Goal: Task Accomplishment & Management: Manage account settings

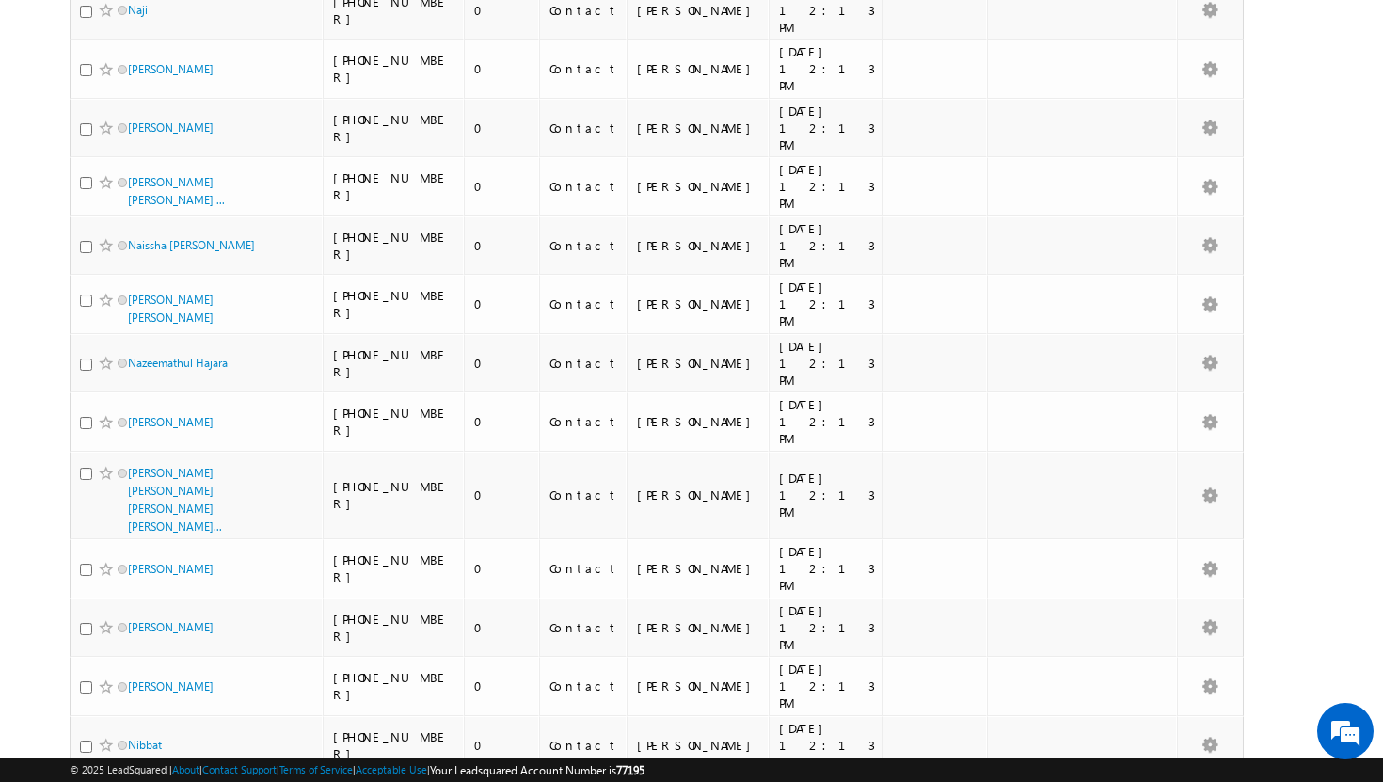
scroll to position [4130, 0]
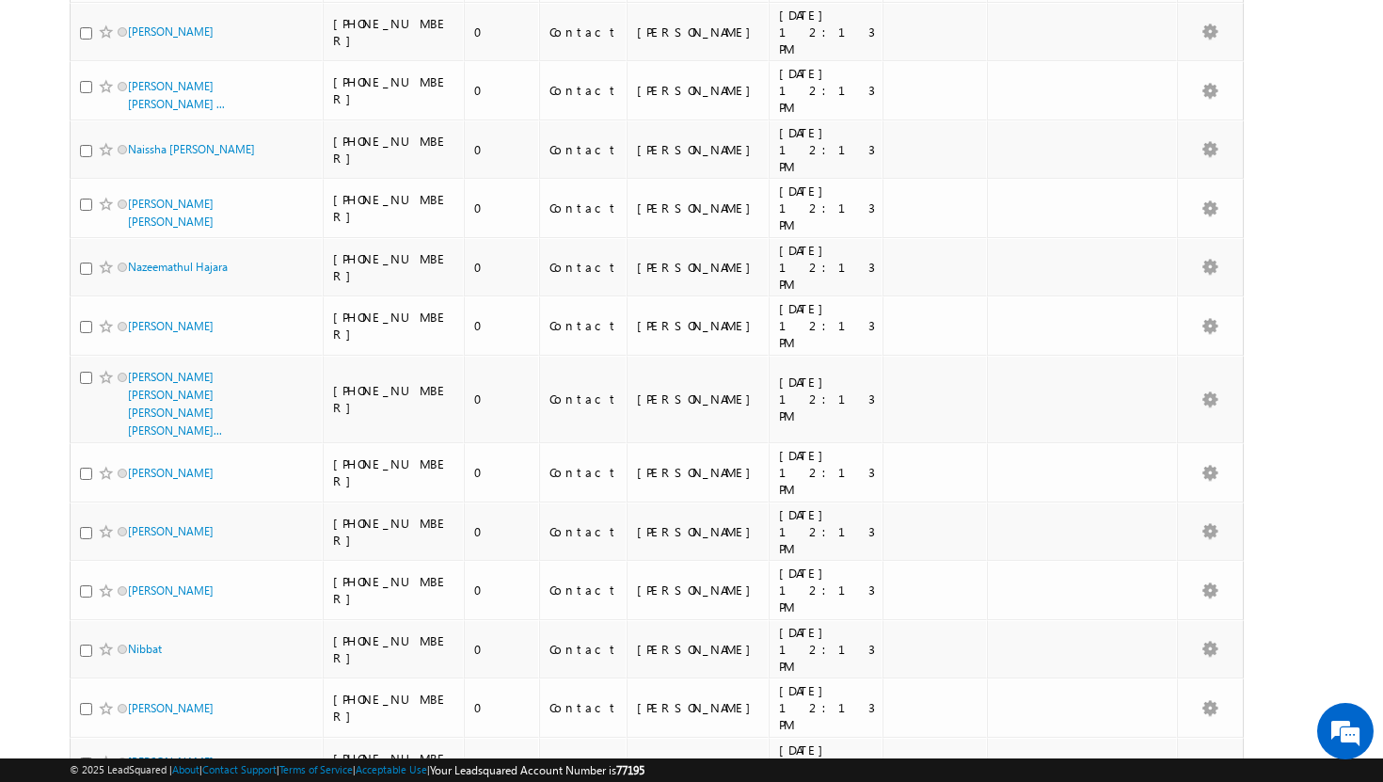
click at [136, 705] on li "25" at bounding box center [133, 710] width 45 height 19
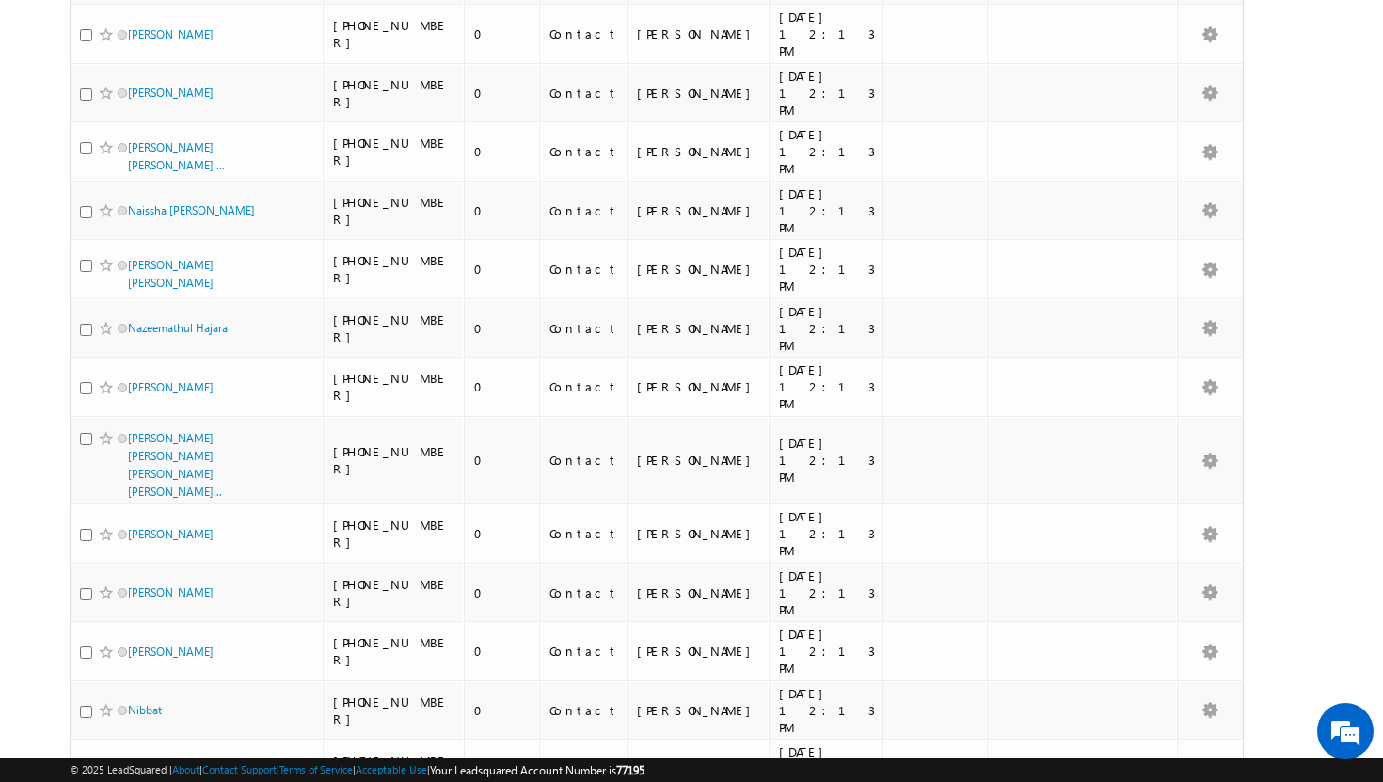
scroll to position [4130, 0]
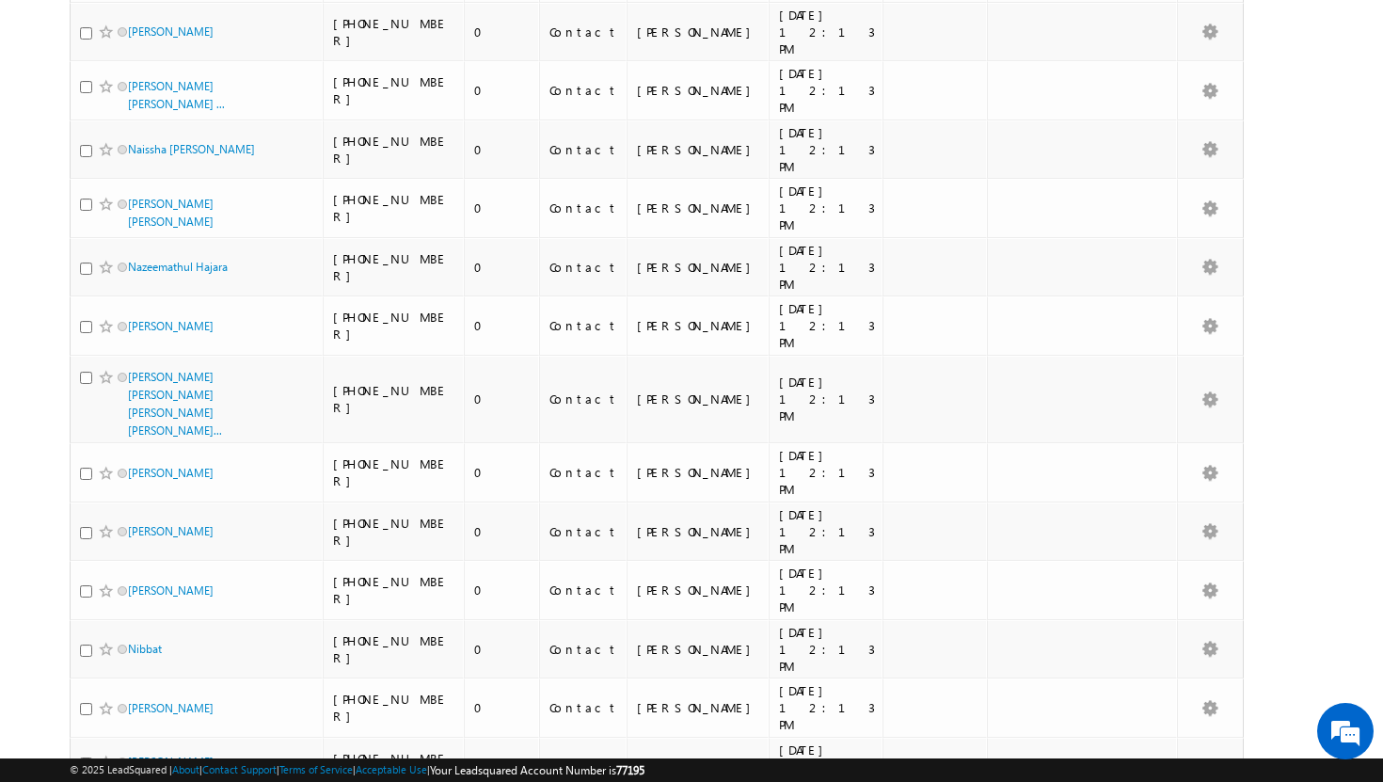
click at [127, 716] on li "25" at bounding box center [133, 710] width 45 height 19
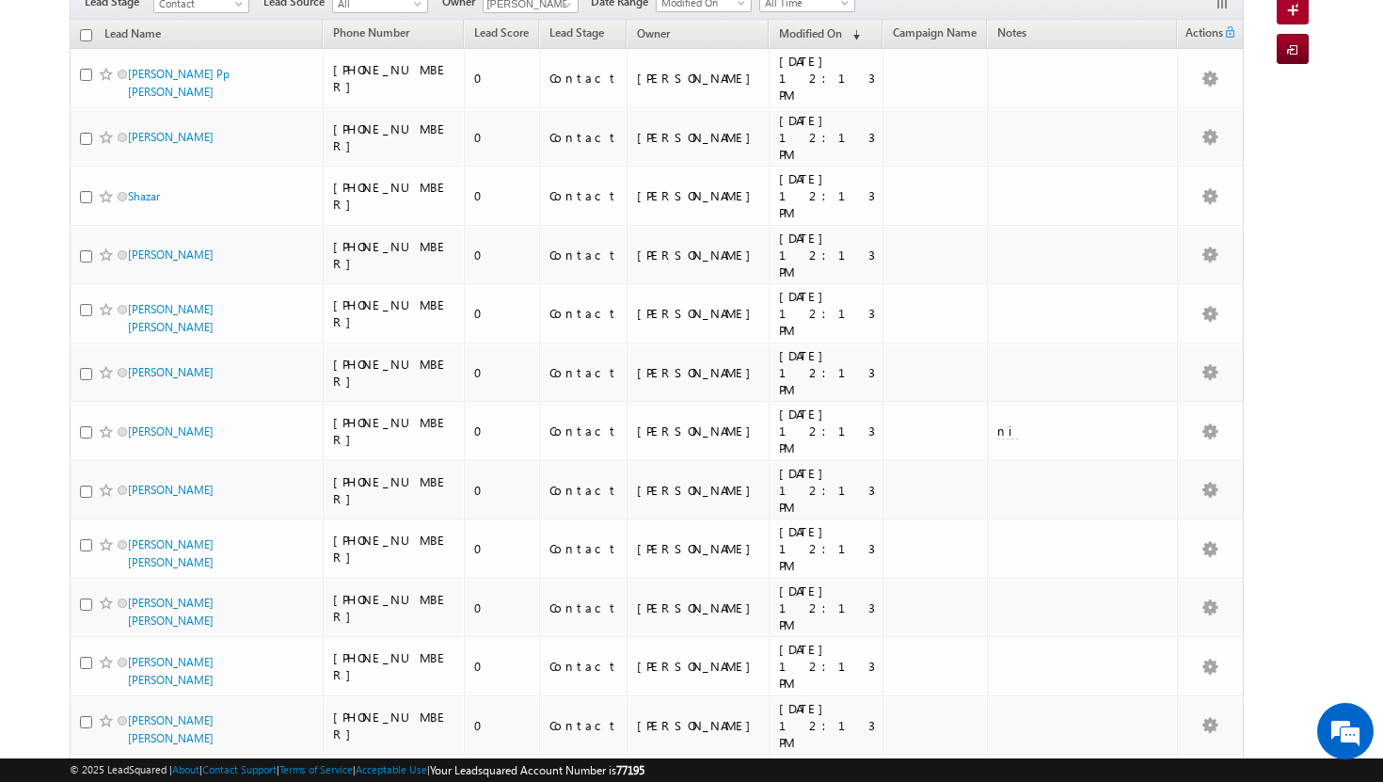
scroll to position [0, 0]
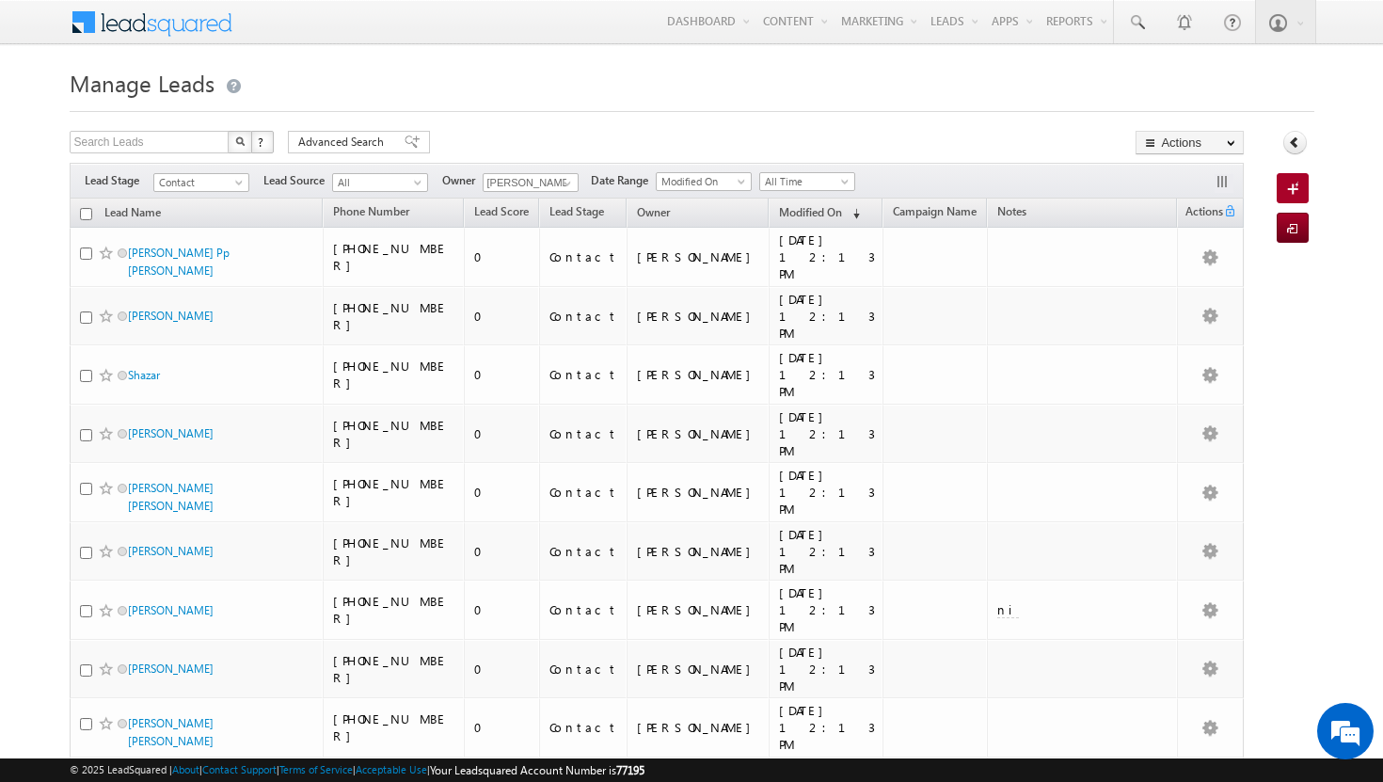
click at [86, 214] on input "checkbox" at bounding box center [86, 214] width 12 height 12
checkbox input "true"
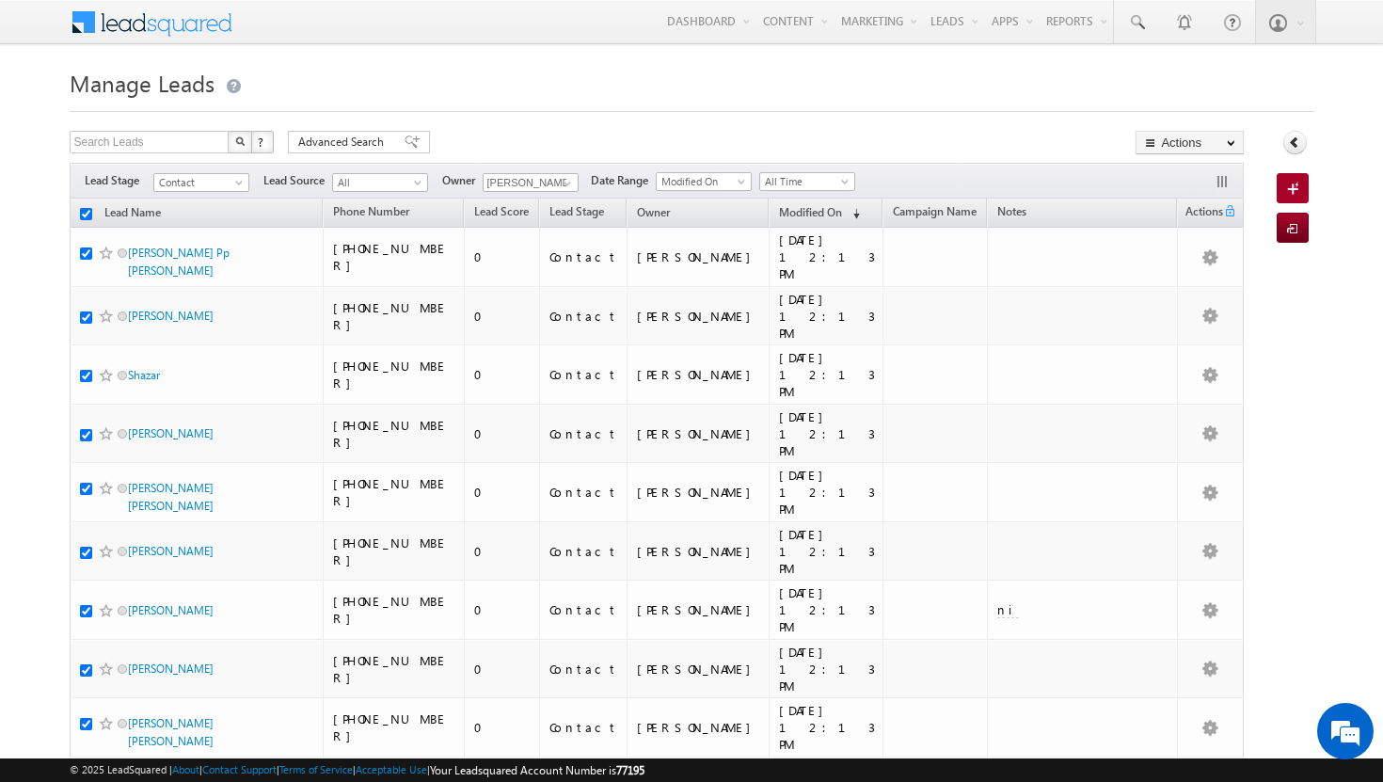
checkbox input "true"
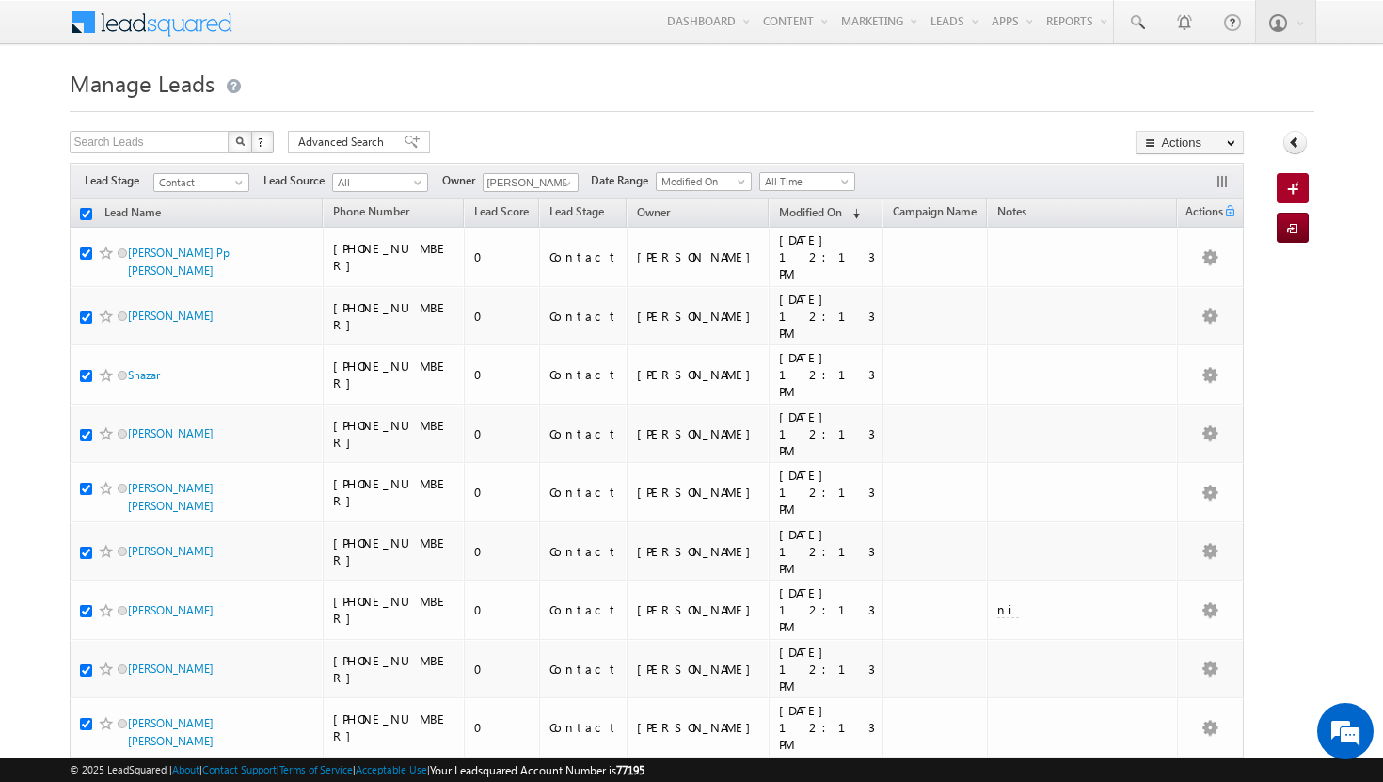
checkbox input "true"
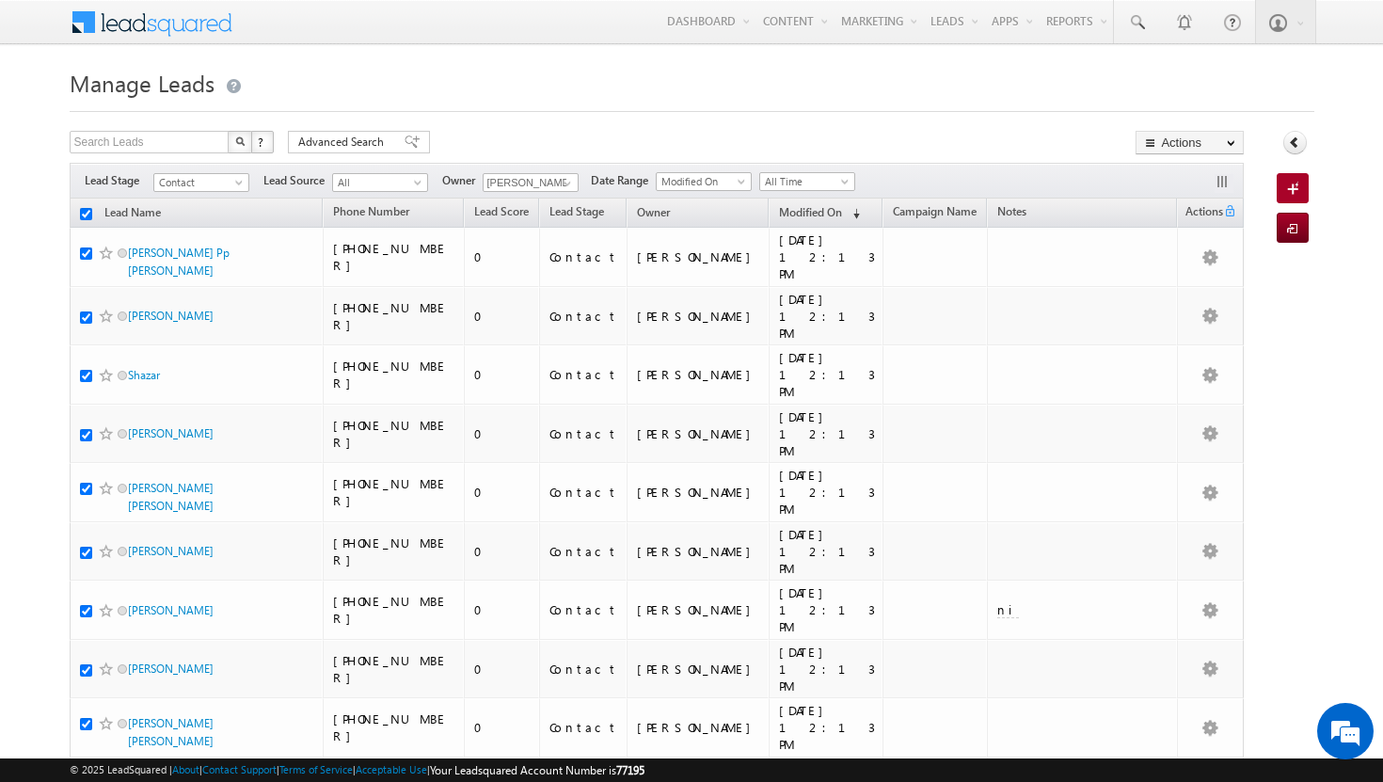
checkbox input "true"
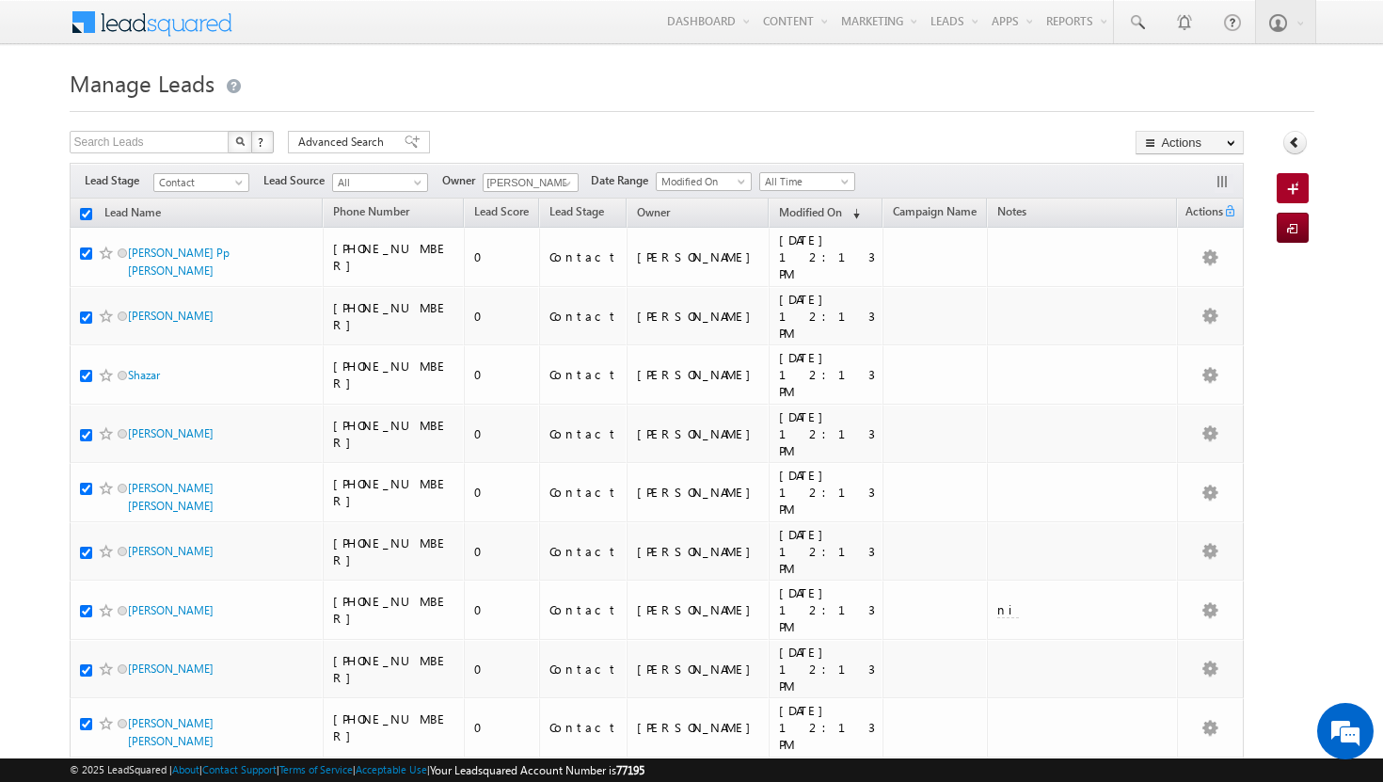
checkbox input "true"
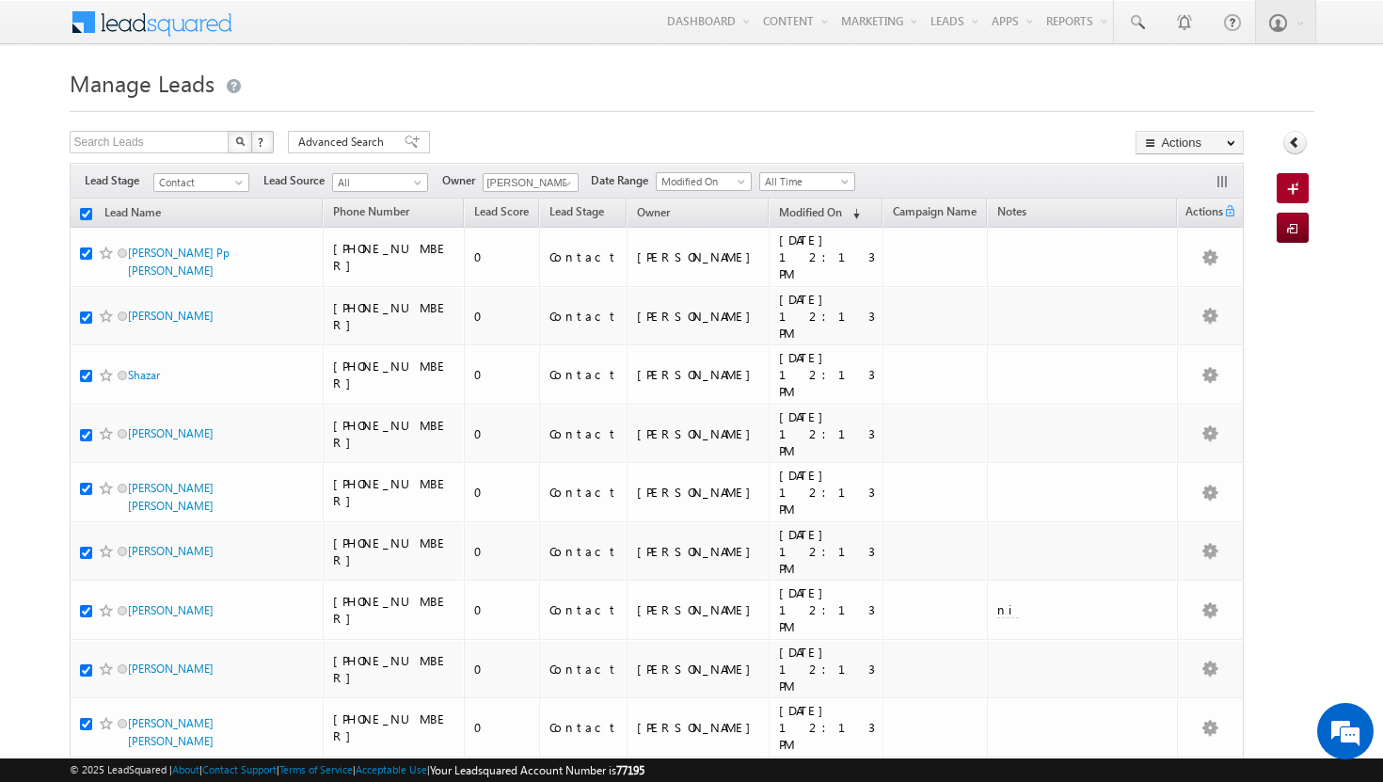
checkbox input "true"
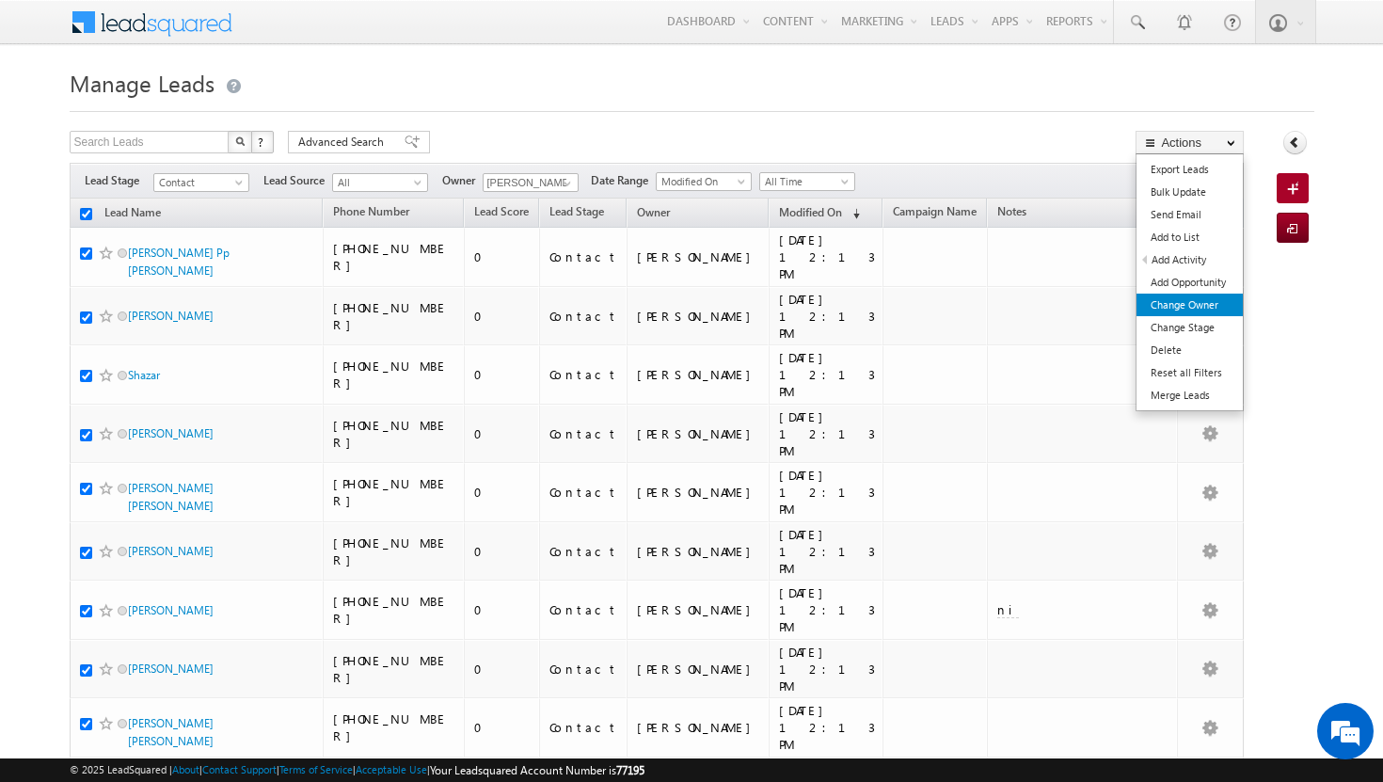
click at [1199, 304] on link "Change Owner" at bounding box center [1190, 305] width 106 height 23
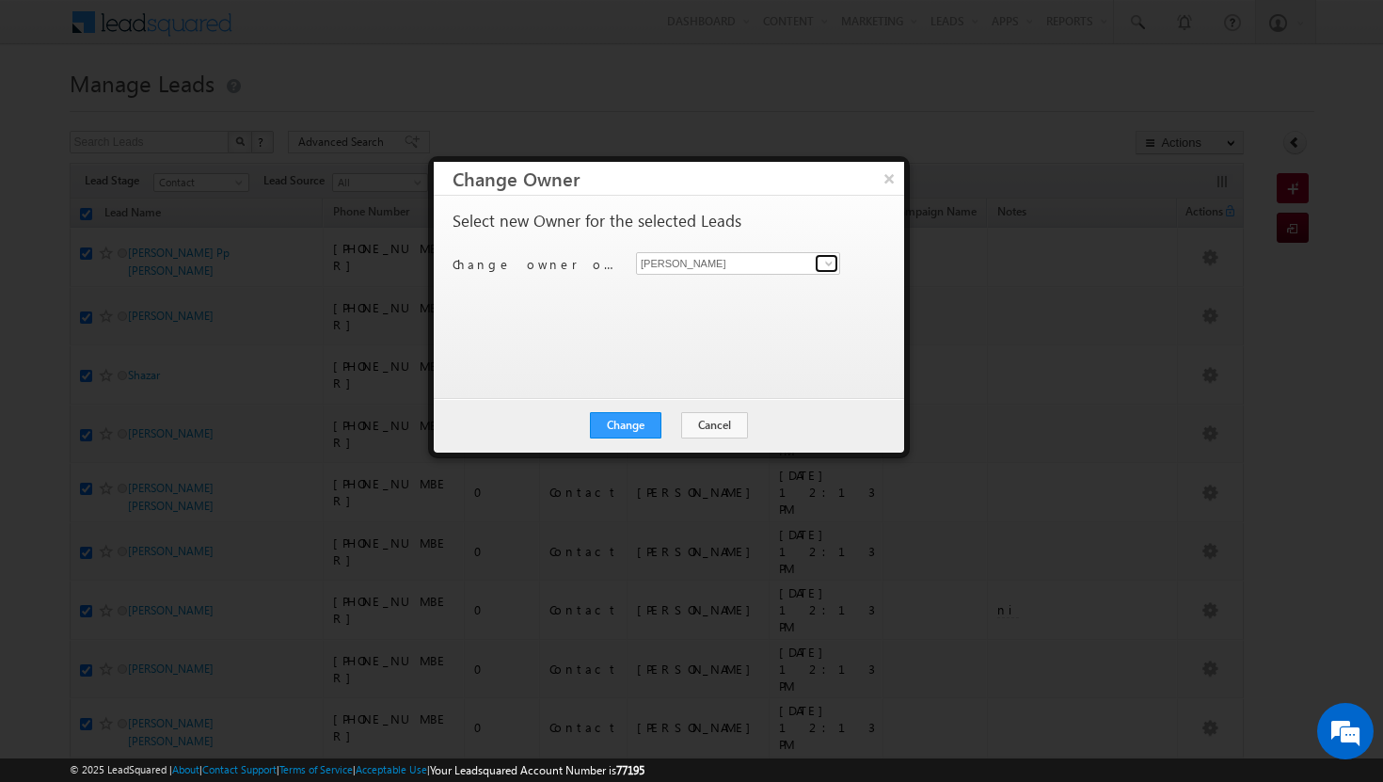
click at [823, 260] on span at bounding box center [829, 263] width 15 height 15
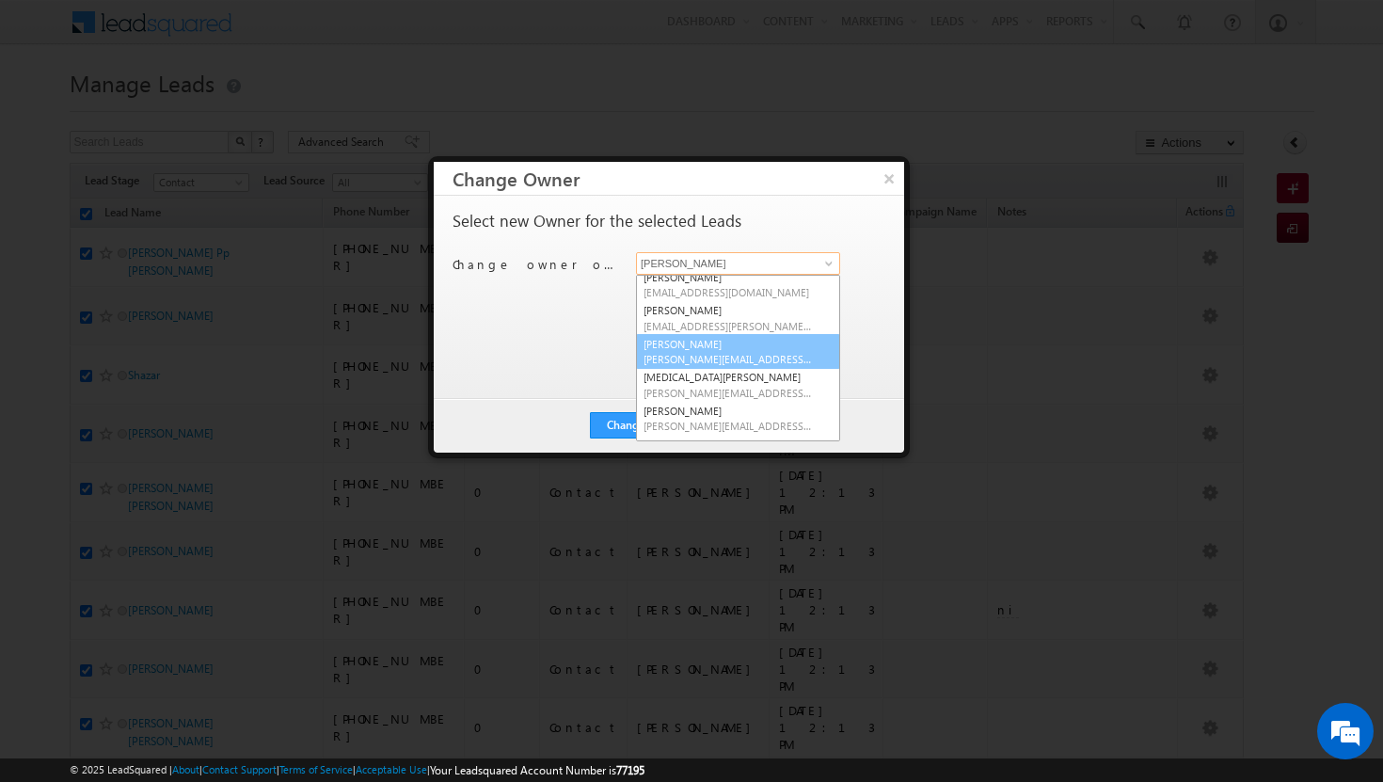
scroll to position [142, 0]
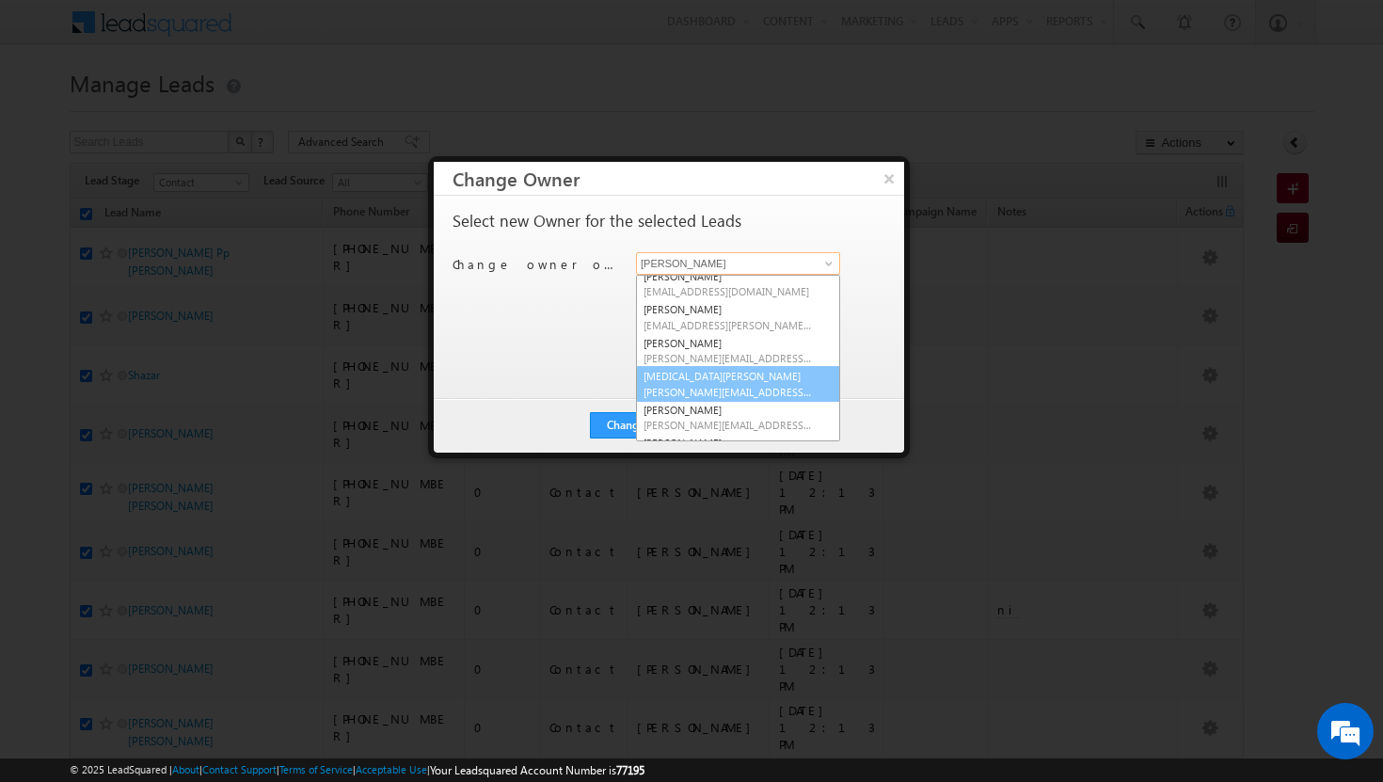
click at [723, 383] on link "syeda bibijan syeda.bibijan@indglobal.ae" at bounding box center [738, 384] width 204 height 36
type input "syeda bibijan"
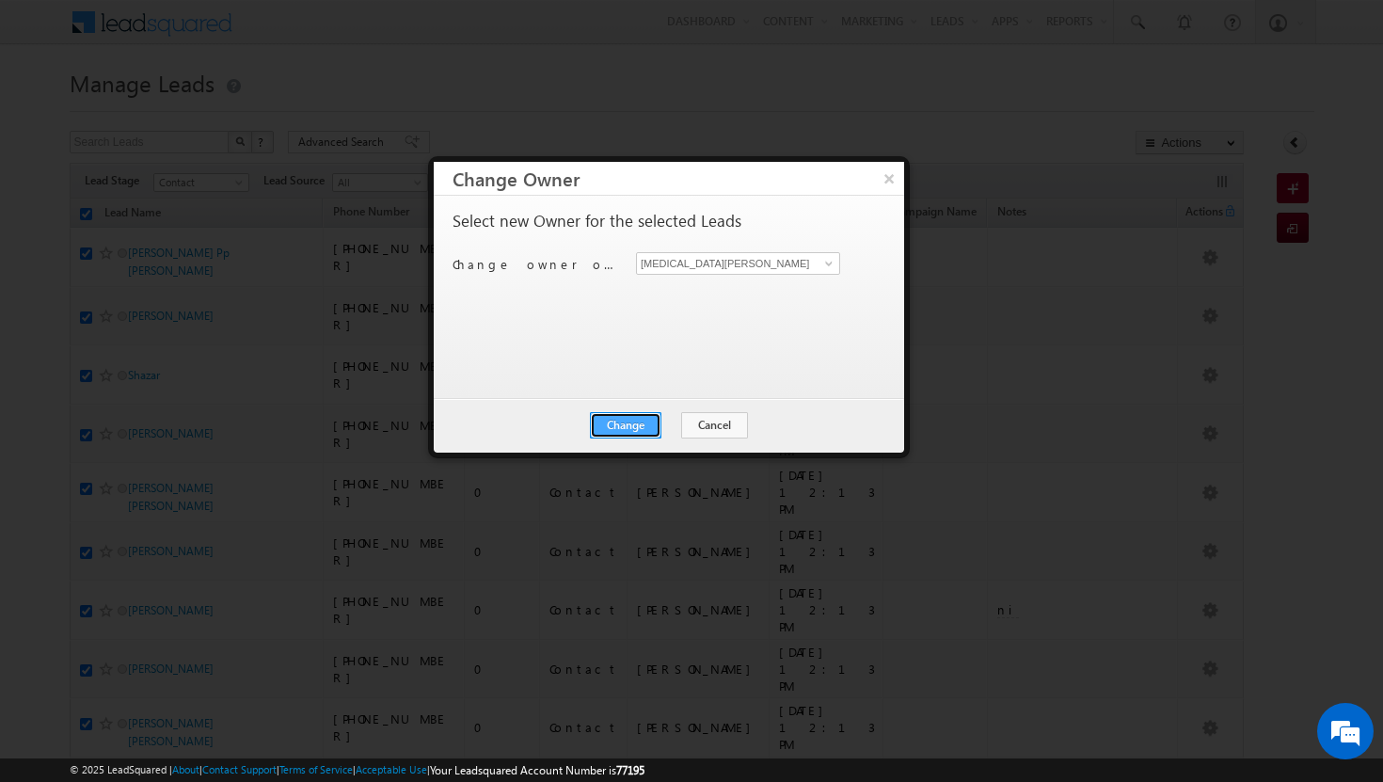
click at [647, 423] on button "Change" at bounding box center [626, 425] width 72 height 26
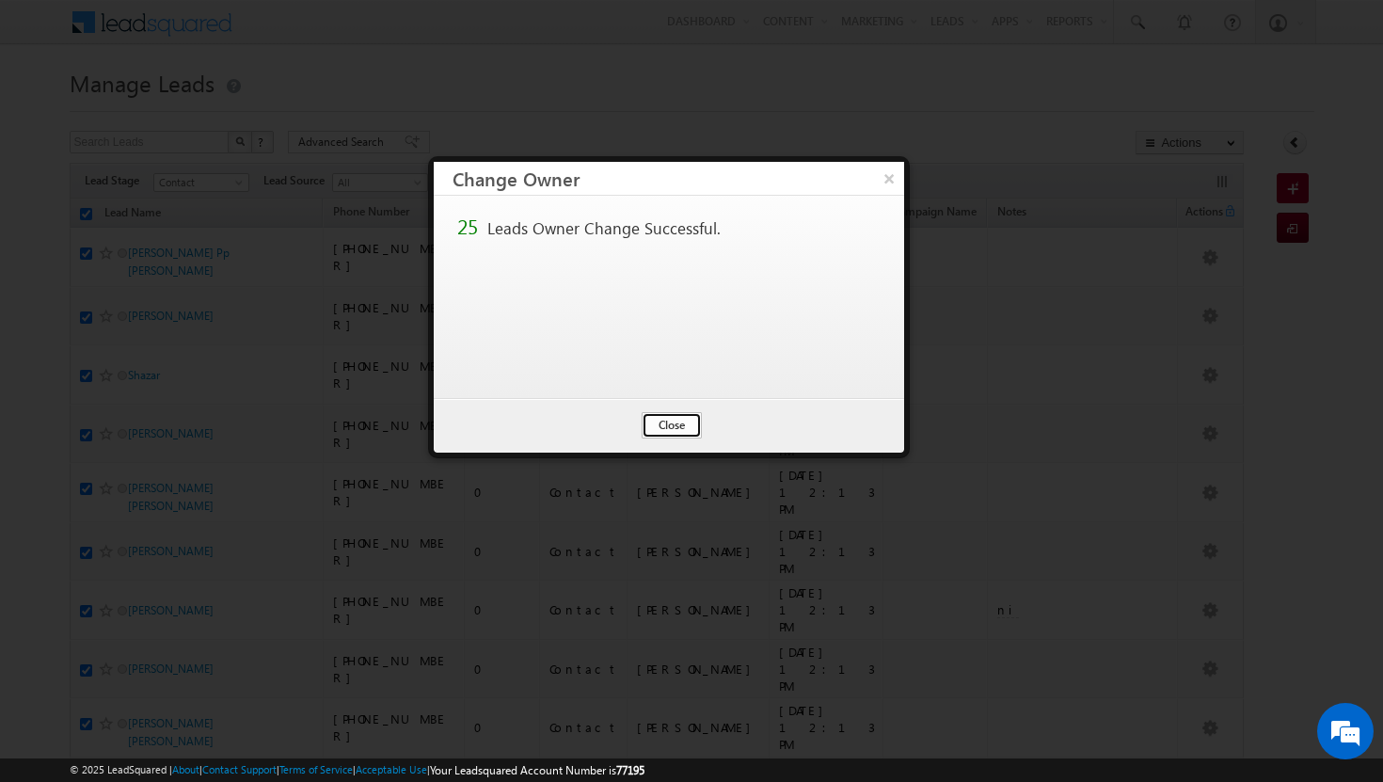
click at [676, 420] on button "Close" at bounding box center [672, 425] width 60 height 26
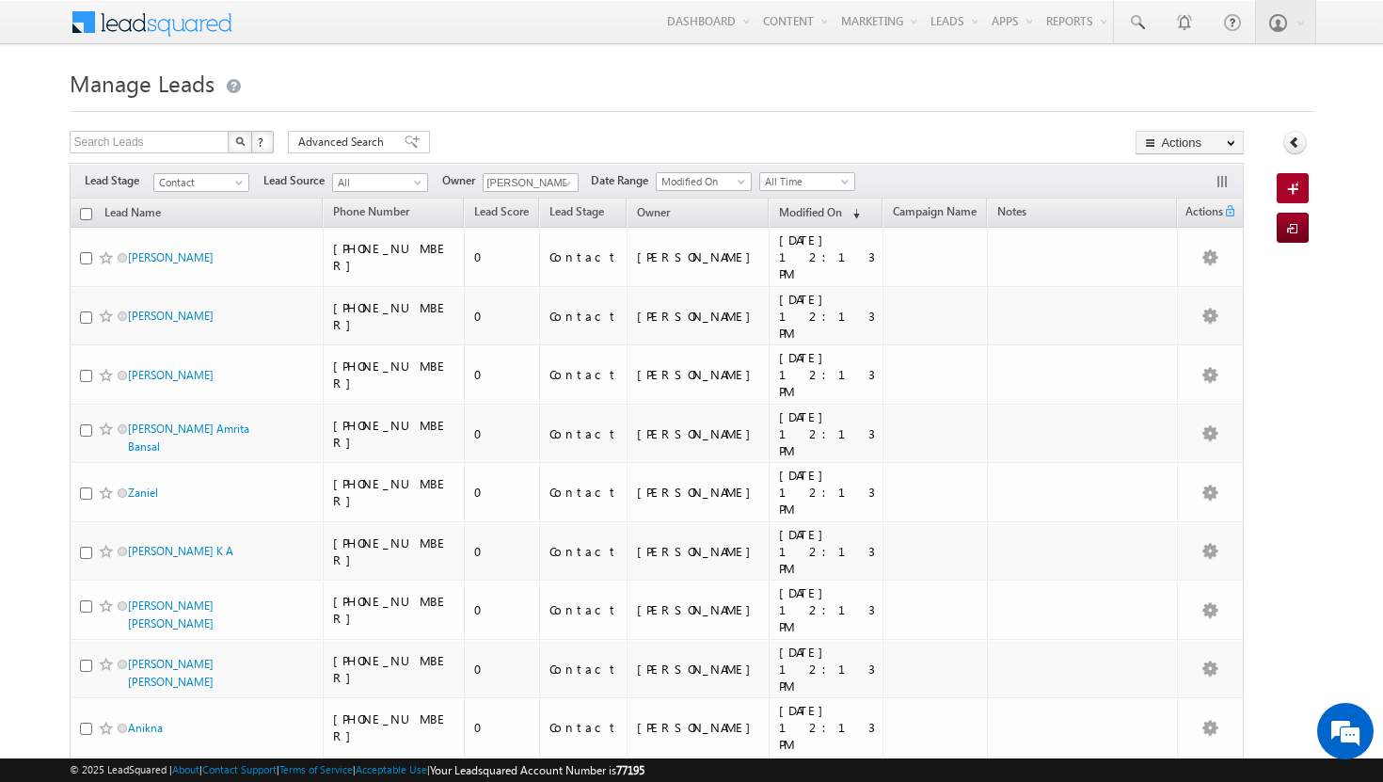
click at [87, 216] on input "checkbox" at bounding box center [86, 214] width 12 height 12
checkbox input "true"
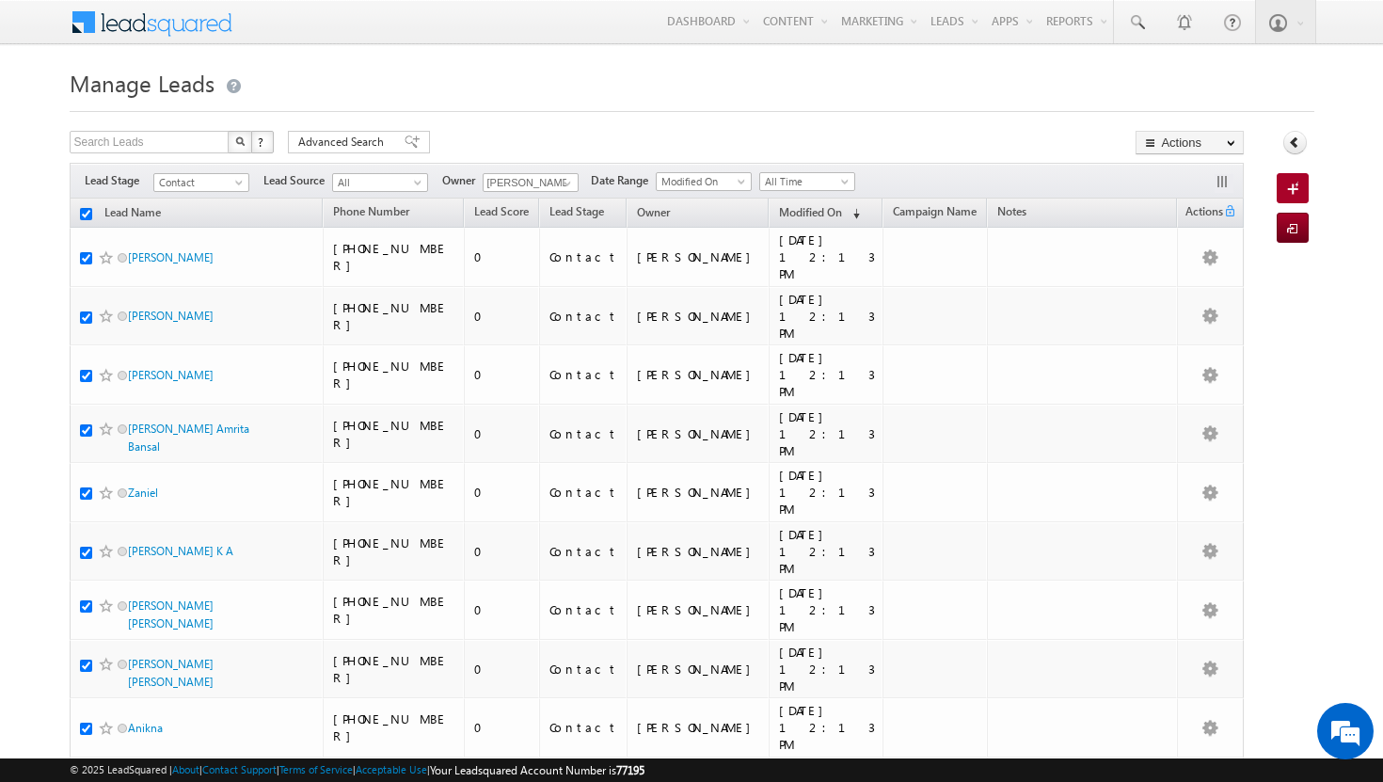
checkbox input "true"
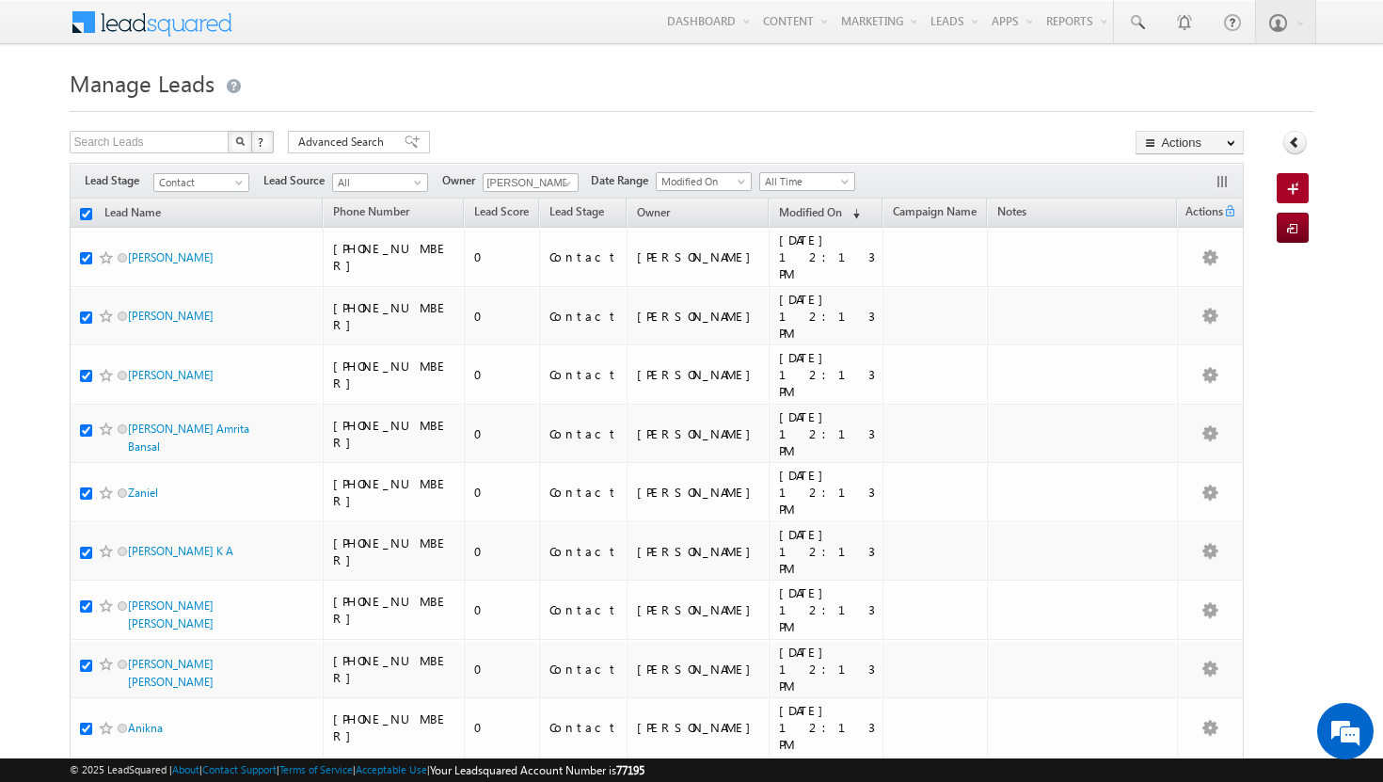
checkbox input "true"
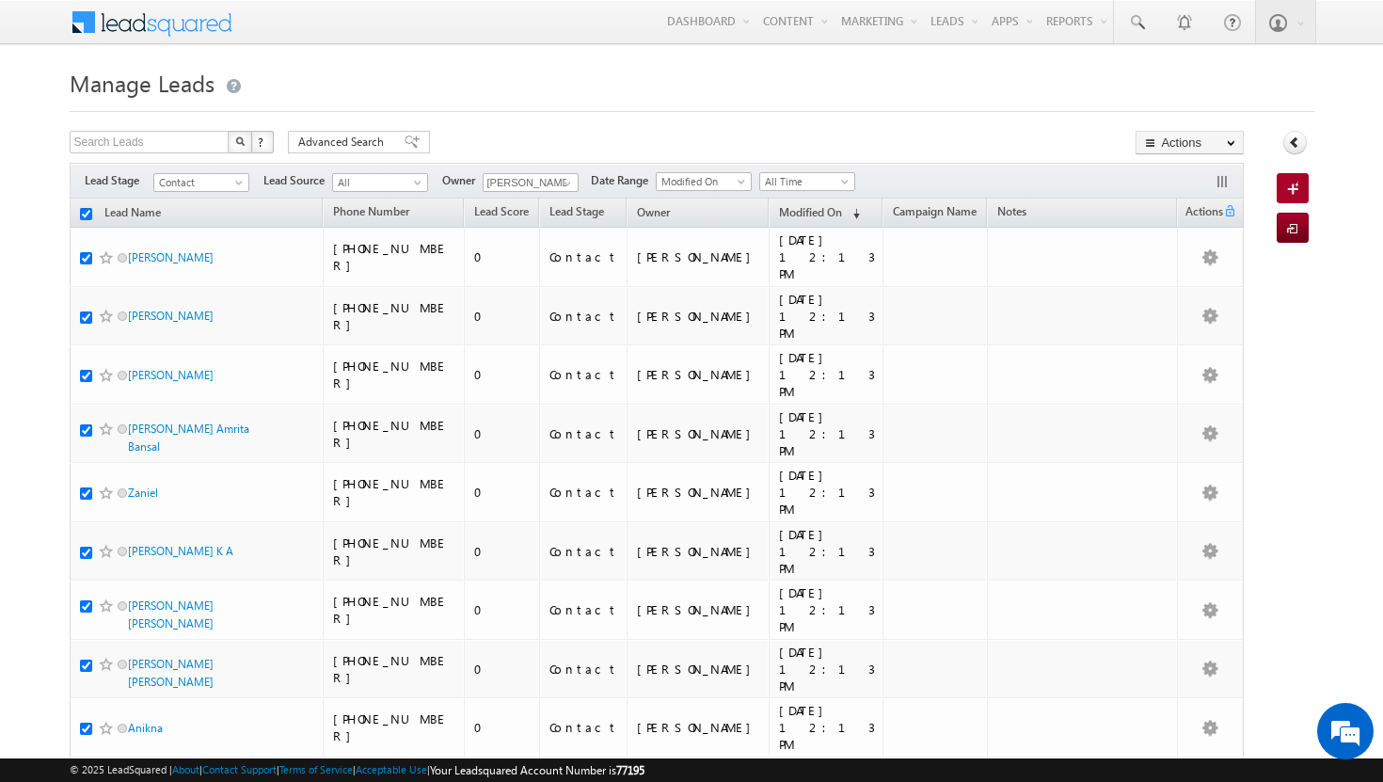
checkbox input "true"
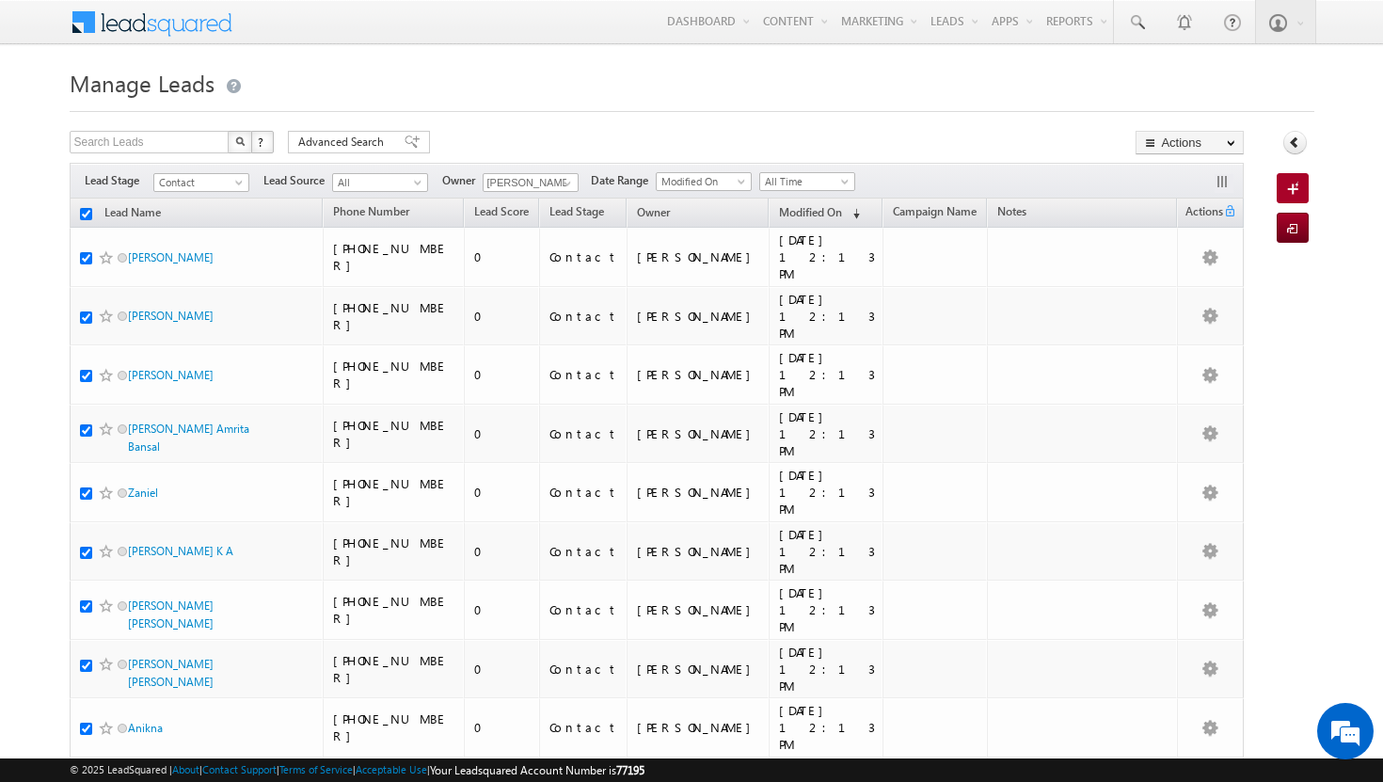
checkbox input "true"
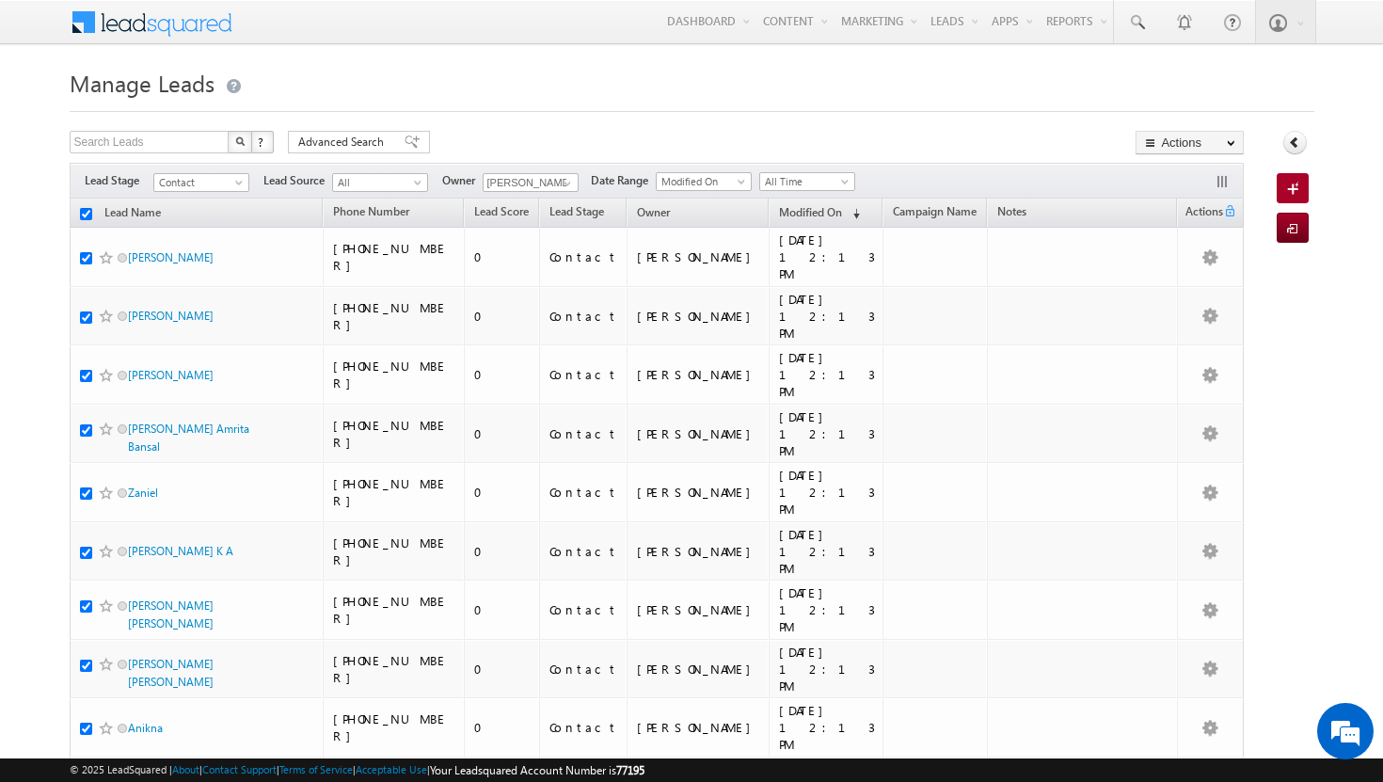
checkbox input "true"
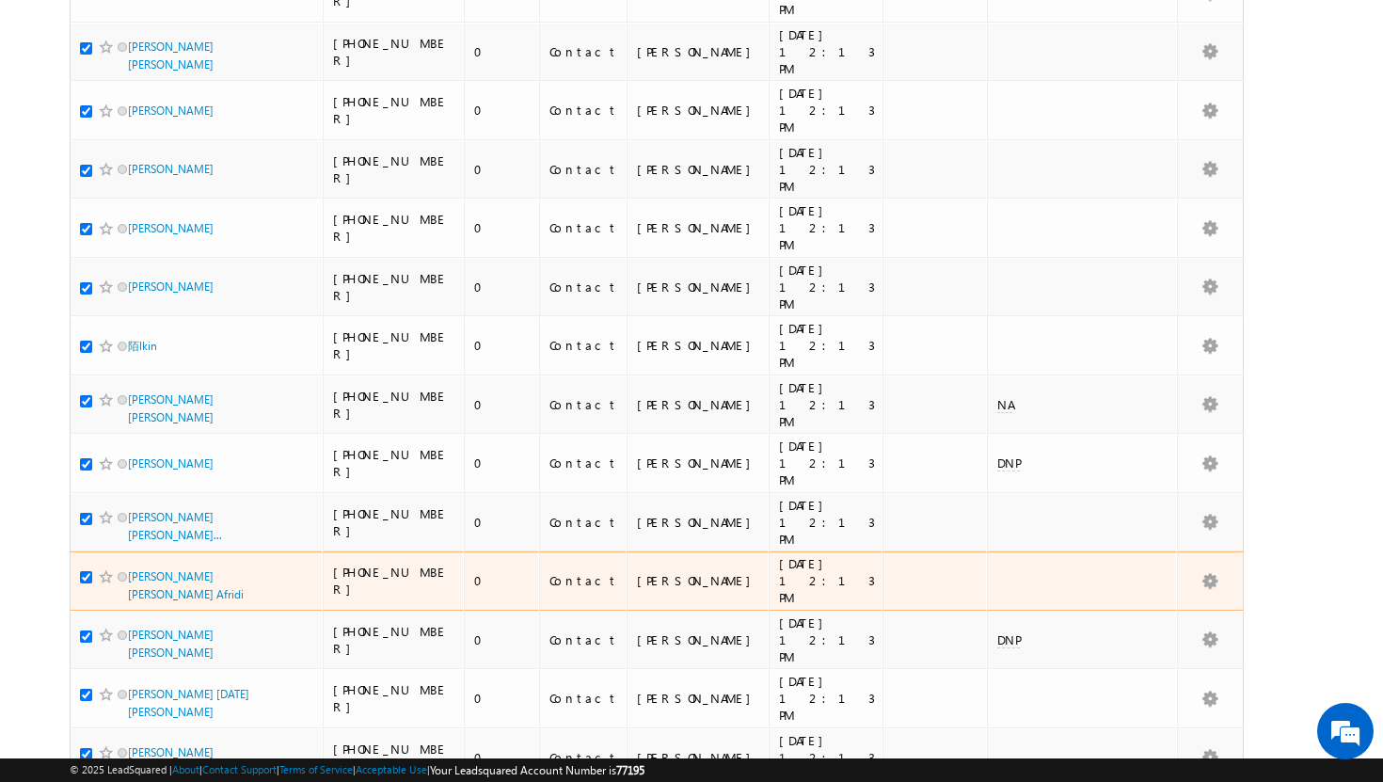
scroll to position [0, 0]
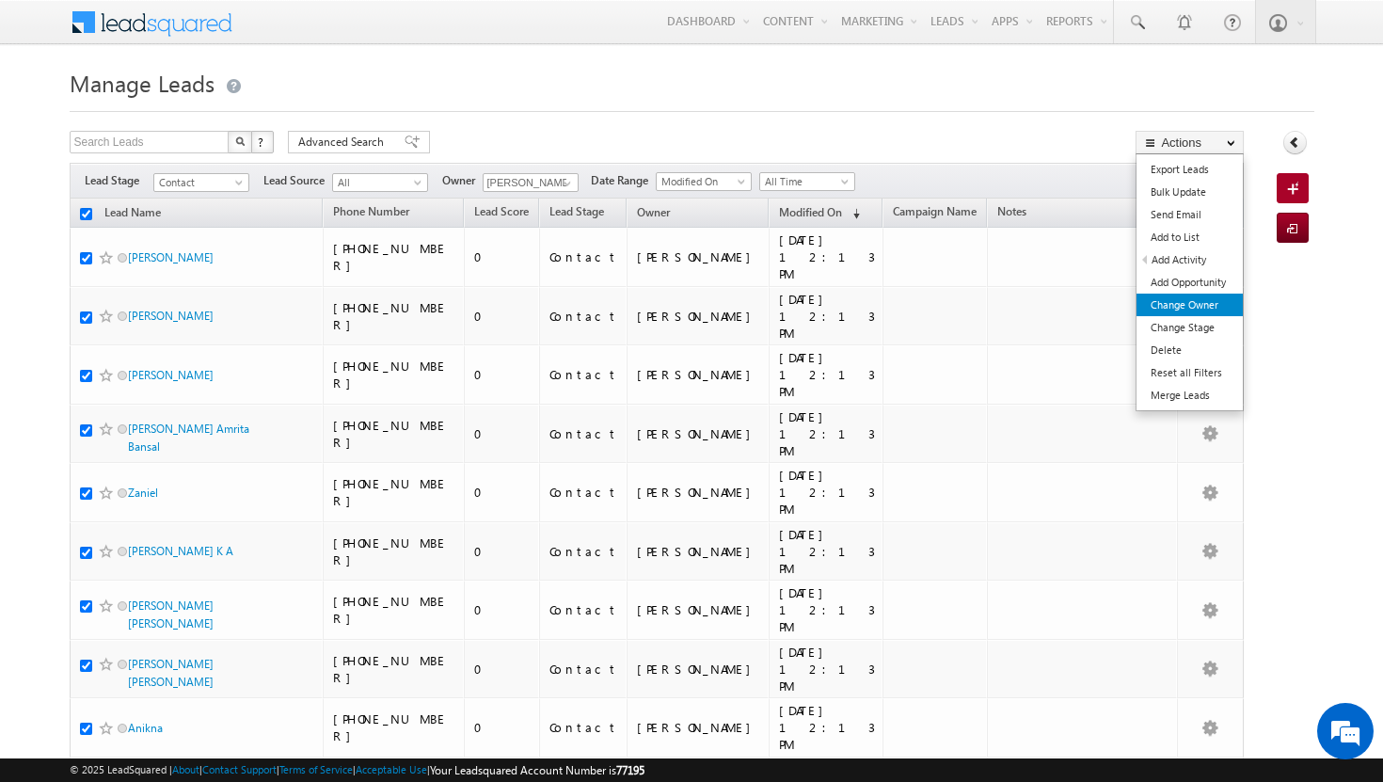
click at [1159, 309] on link "Change Owner" at bounding box center [1190, 305] width 106 height 23
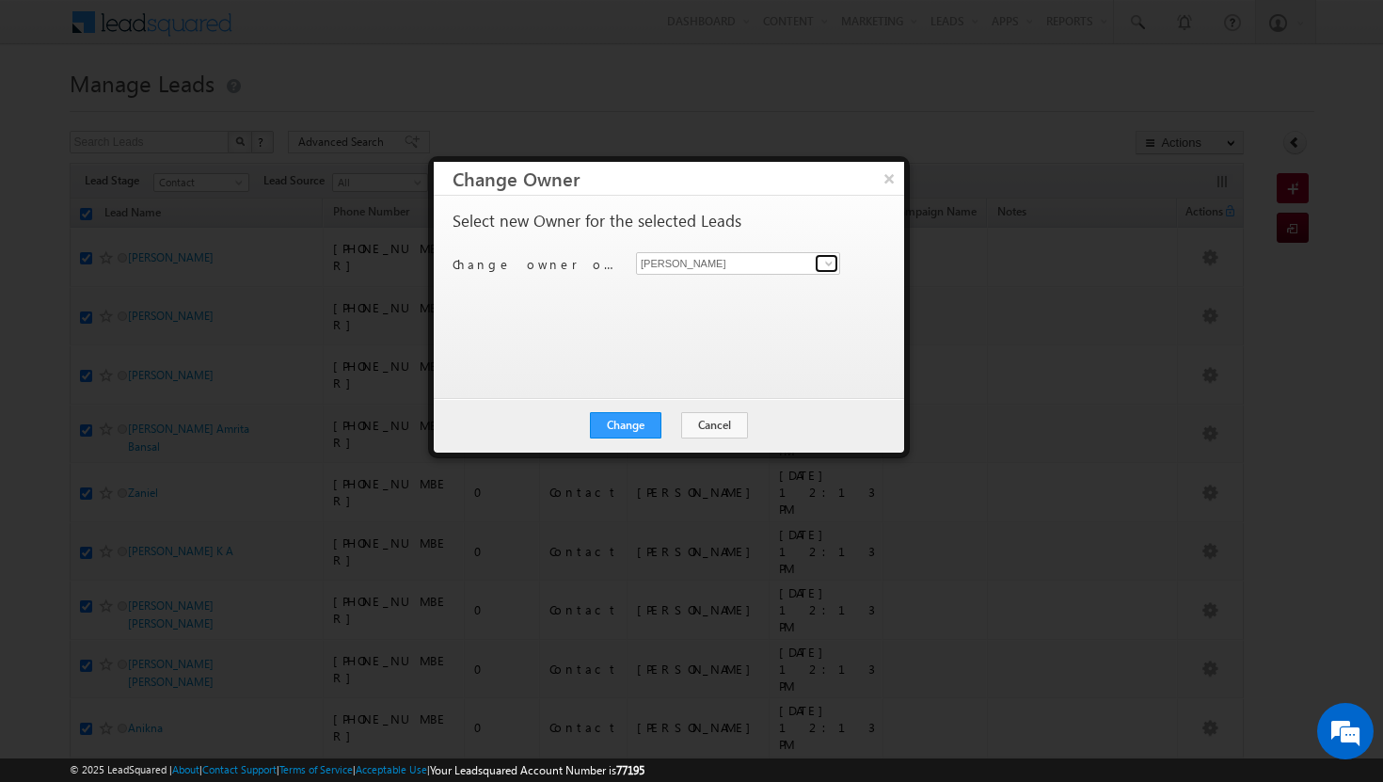
click at [830, 262] on span at bounding box center [829, 263] width 15 height 15
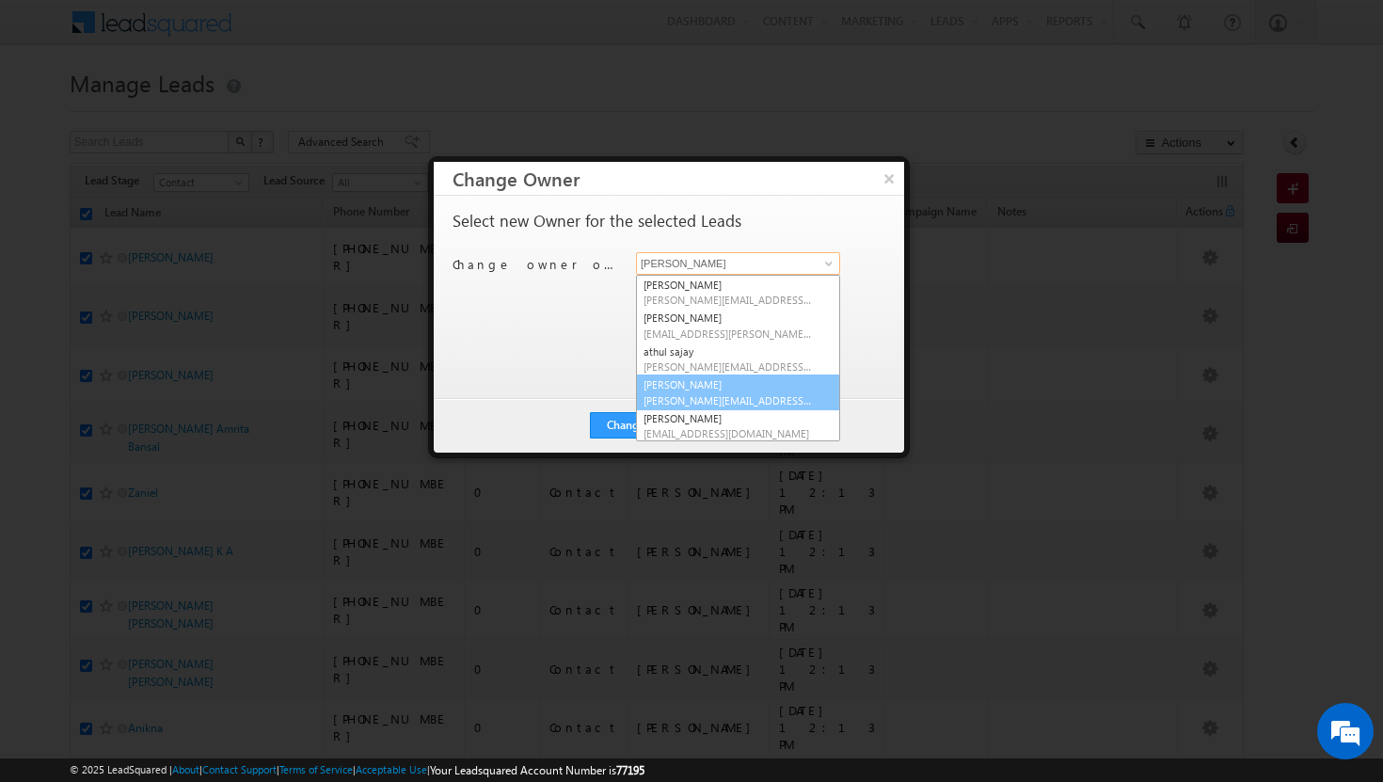
click at [776, 393] on span "basila.tp@indglobal.ae" at bounding box center [728, 400] width 169 height 14
type input "Basila Tp"
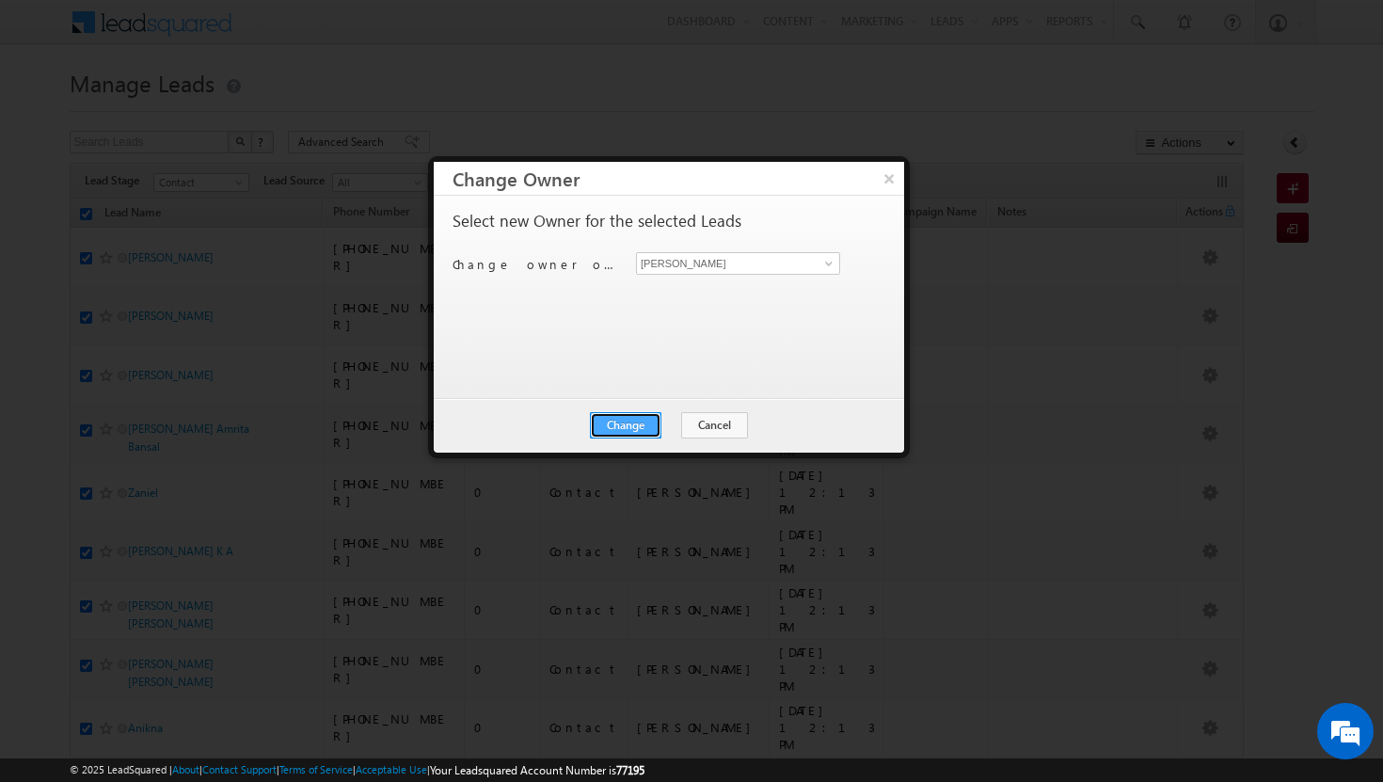
click at [633, 415] on button "Change" at bounding box center [626, 425] width 72 height 26
click at [663, 423] on button "Close" at bounding box center [672, 425] width 60 height 26
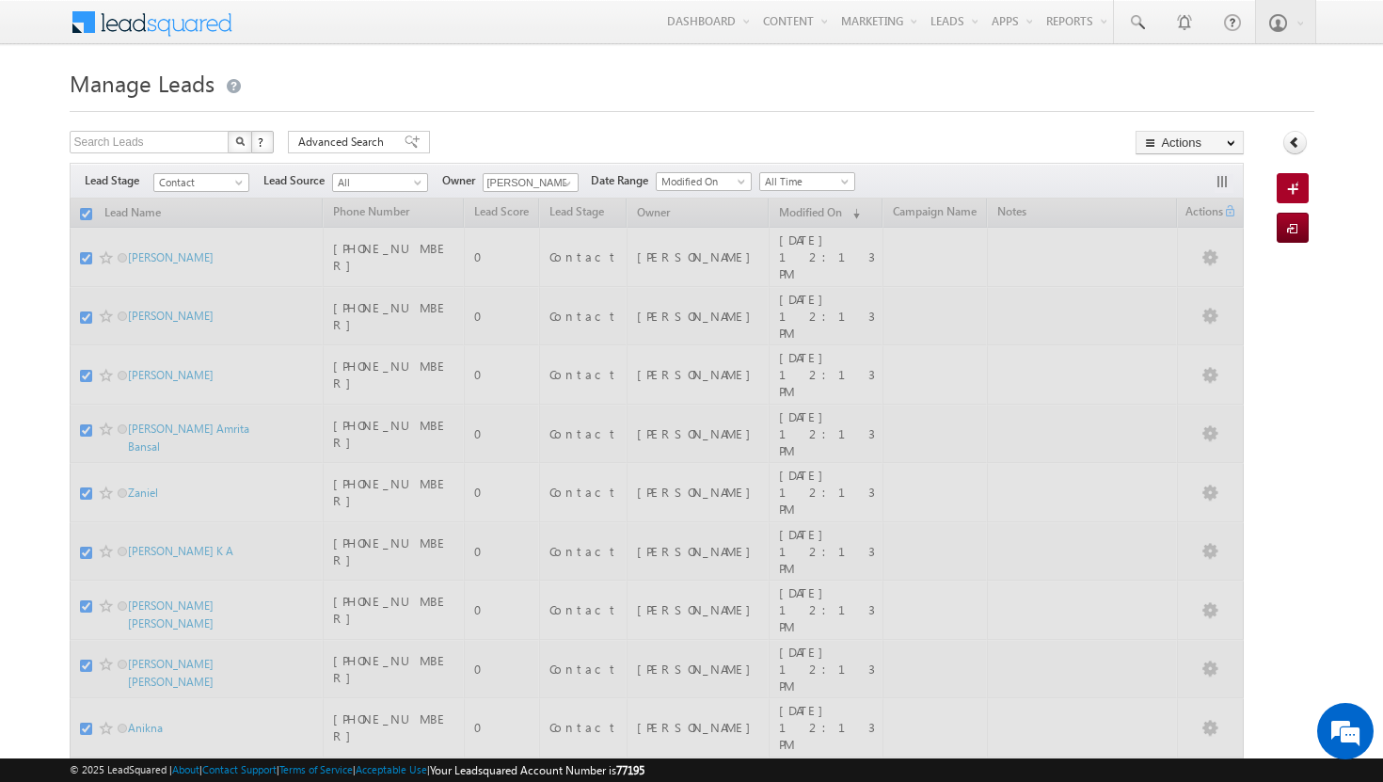
checkbox input "false"
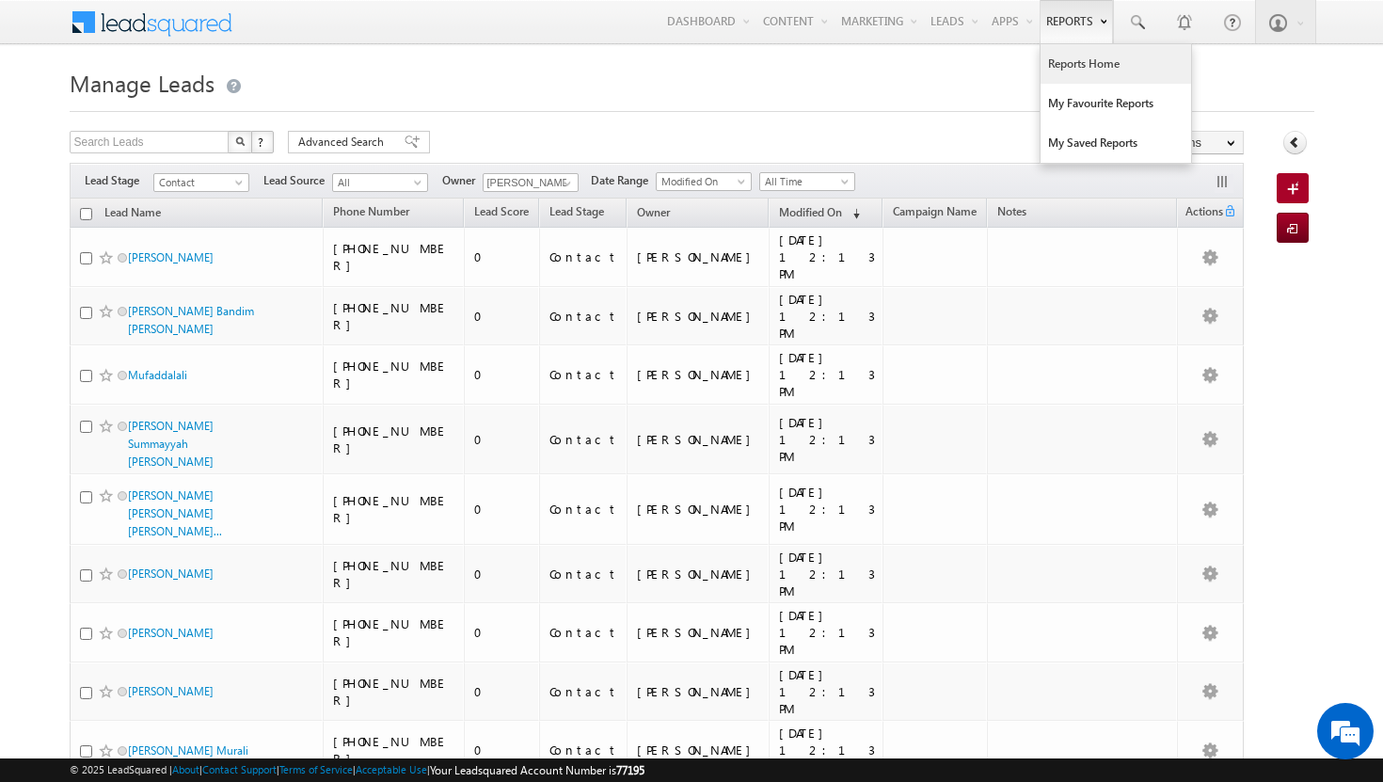
click at [1078, 62] on link "Reports Home" at bounding box center [1116, 64] width 151 height 40
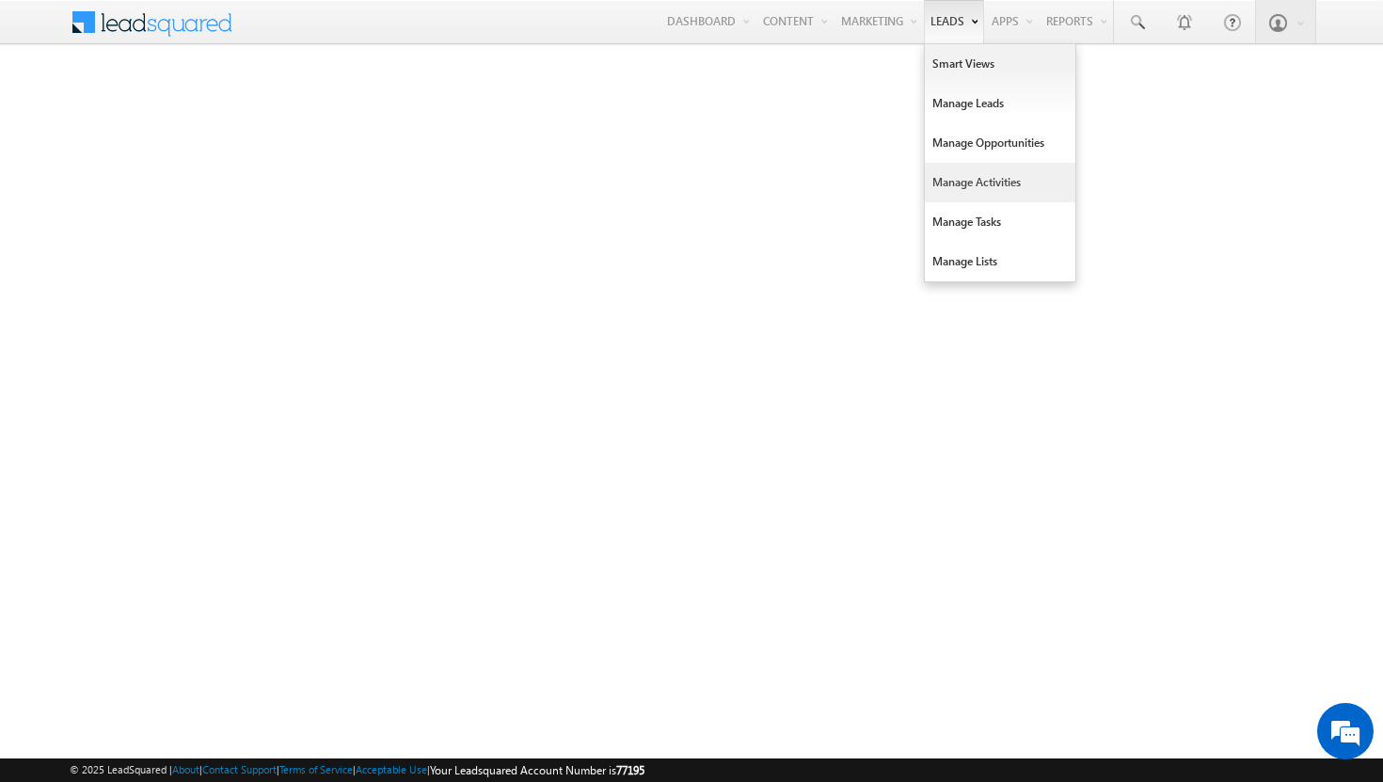
click at [971, 170] on link "Manage Activities" at bounding box center [1000, 183] width 151 height 40
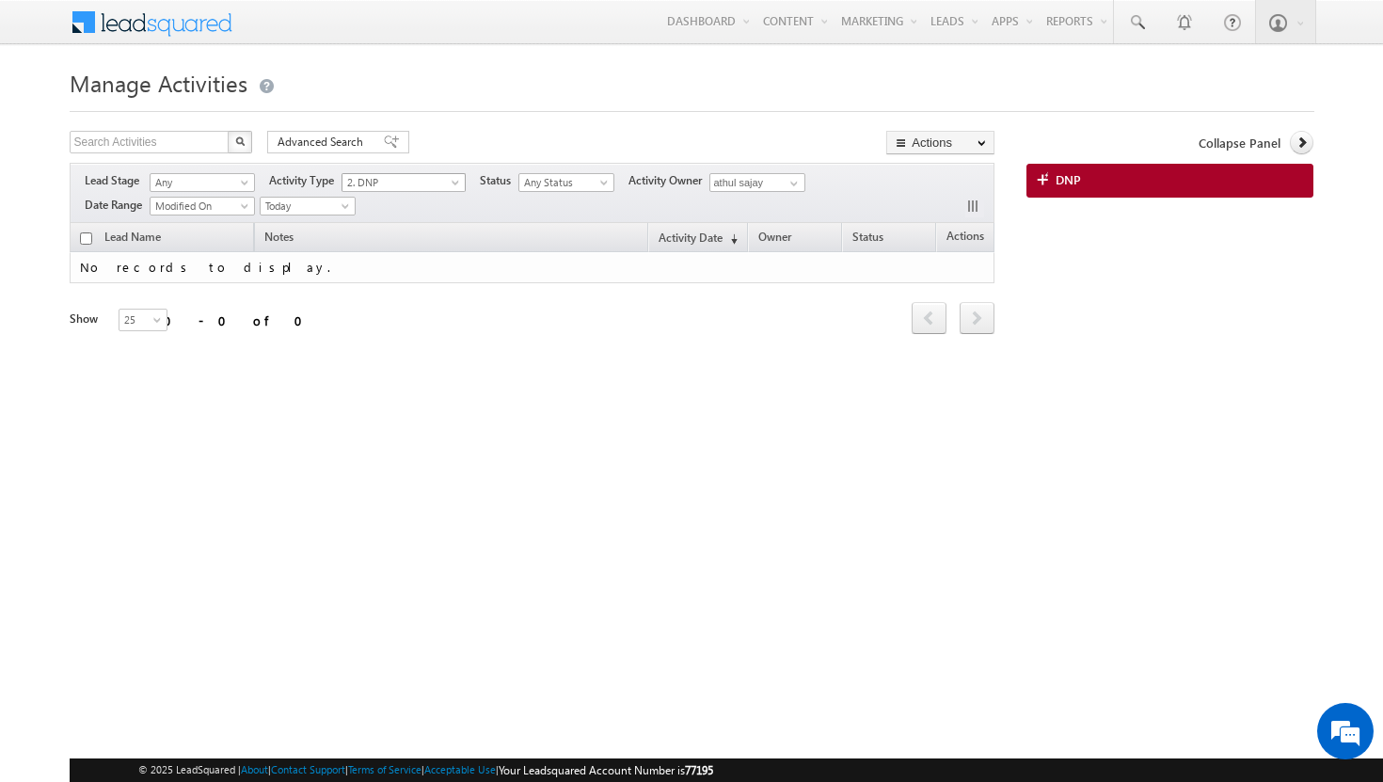
click at [459, 184] on span at bounding box center [457, 186] width 15 height 15
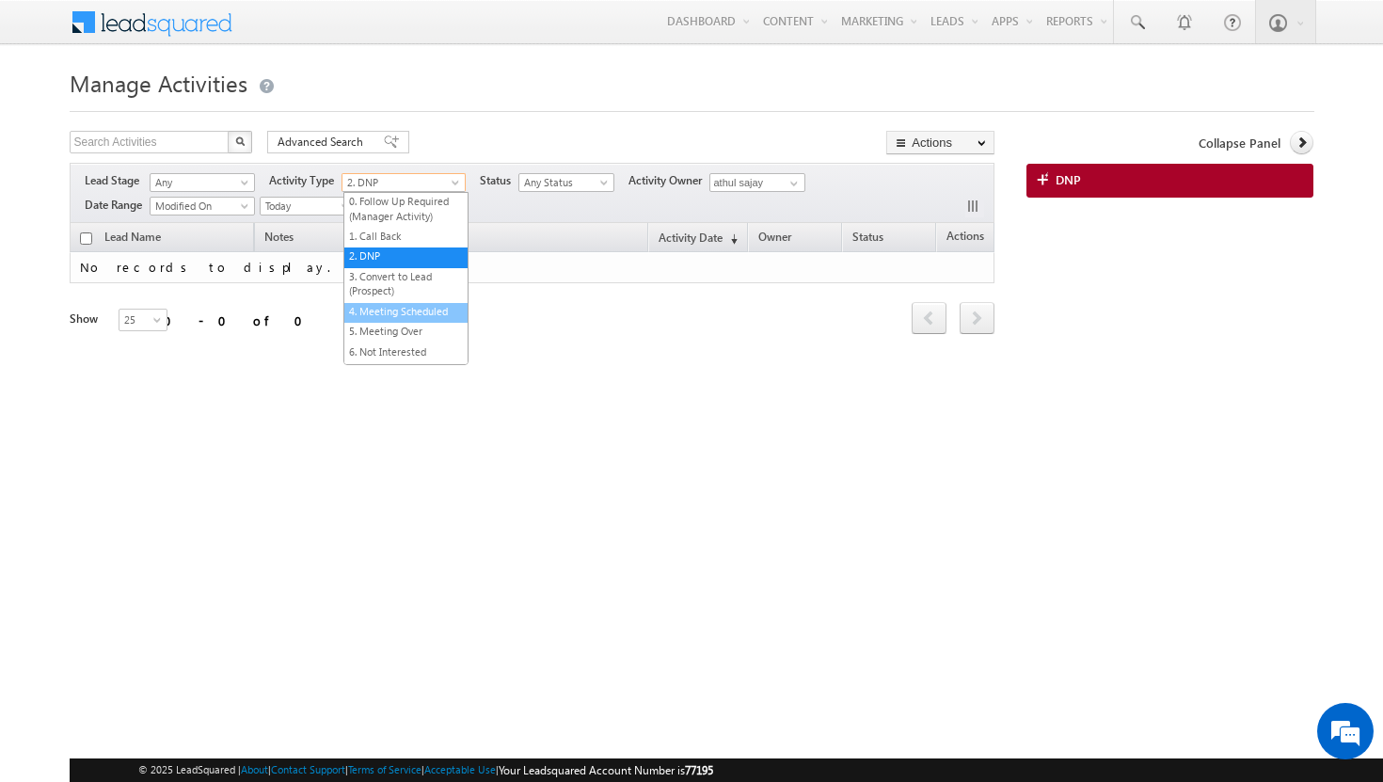
click at [432, 314] on link "4. Meeting Scheduled" at bounding box center [405, 311] width 123 height 14
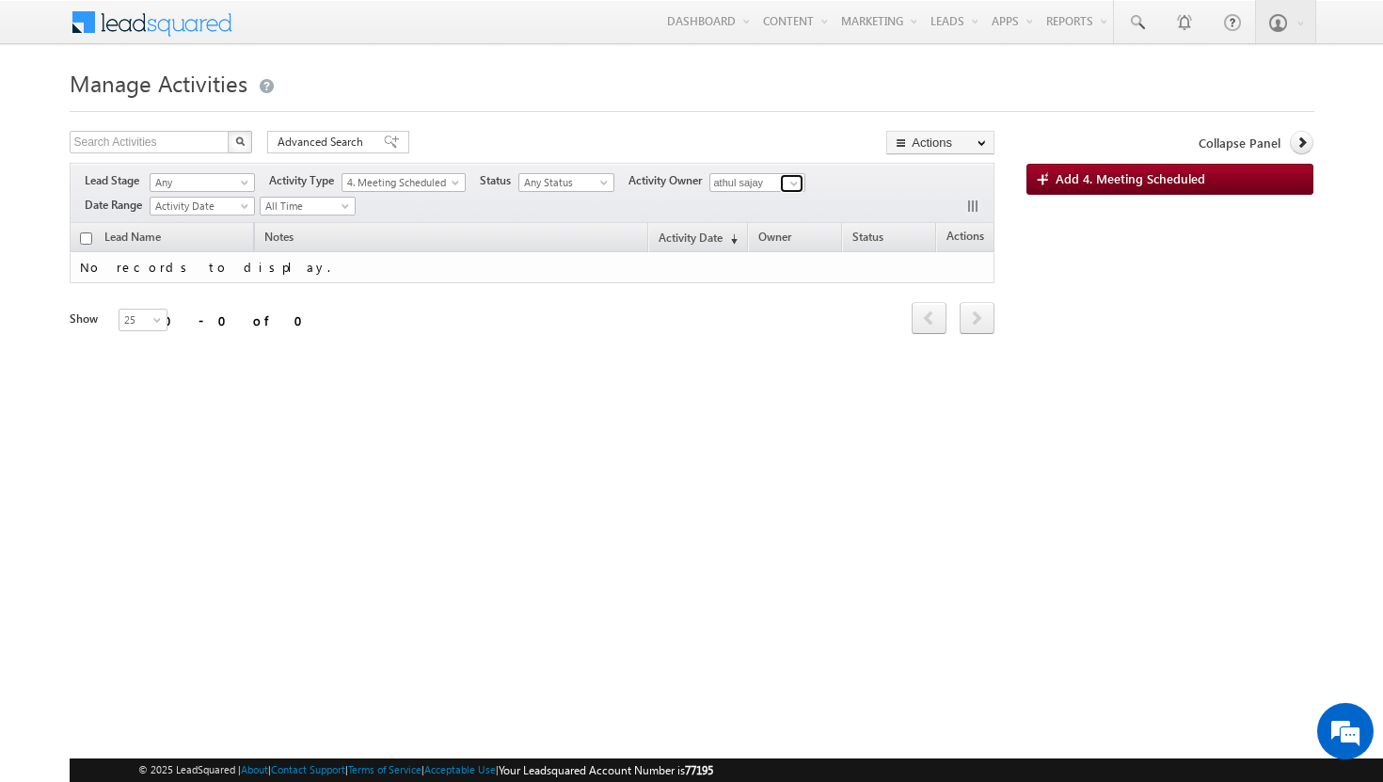
click at [800, 182] on span at bounding box center [794, 183] width 15 height 15
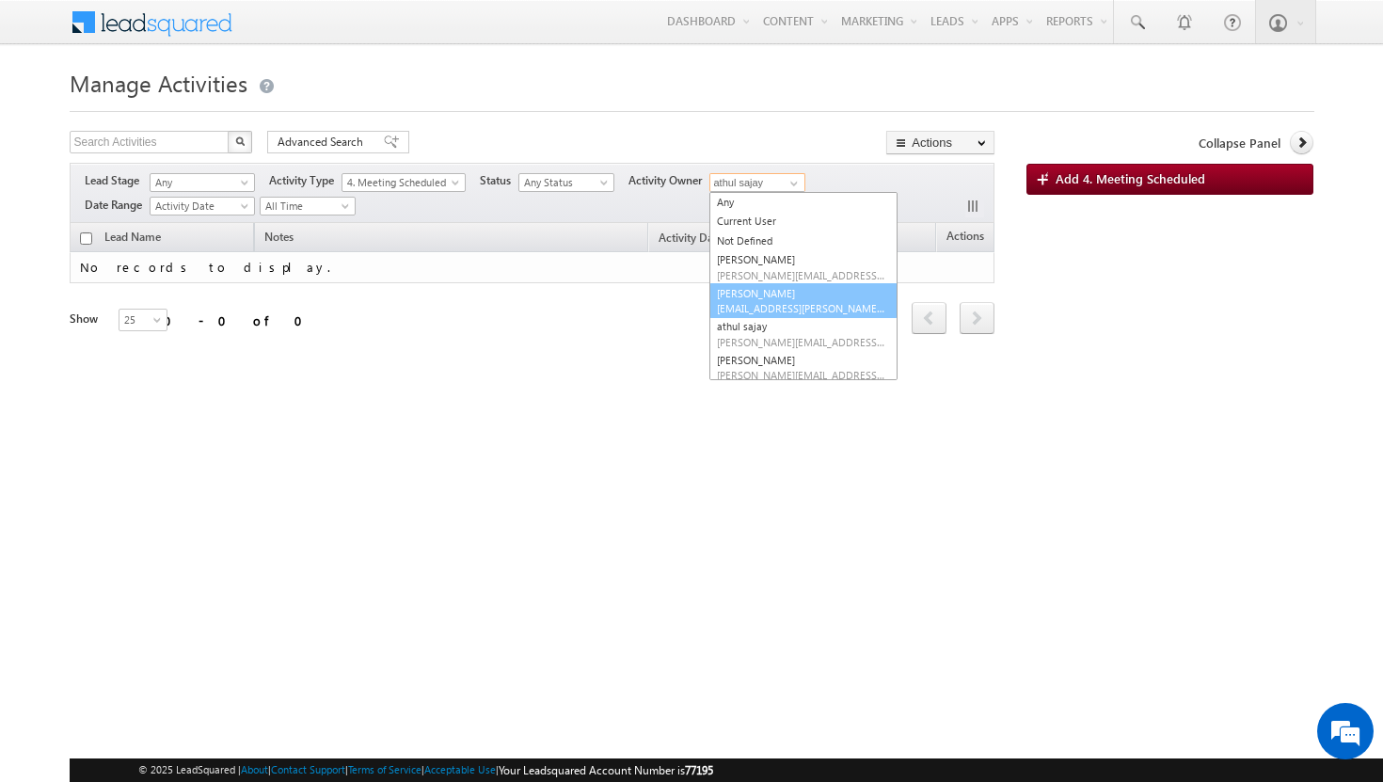
click at [778, 288] on link "Afeef Mohammad afeef.mohammad@indglobal.ae" at bounding box center [804, 301] width 188 height 36
type input "Afeef Mohammad"
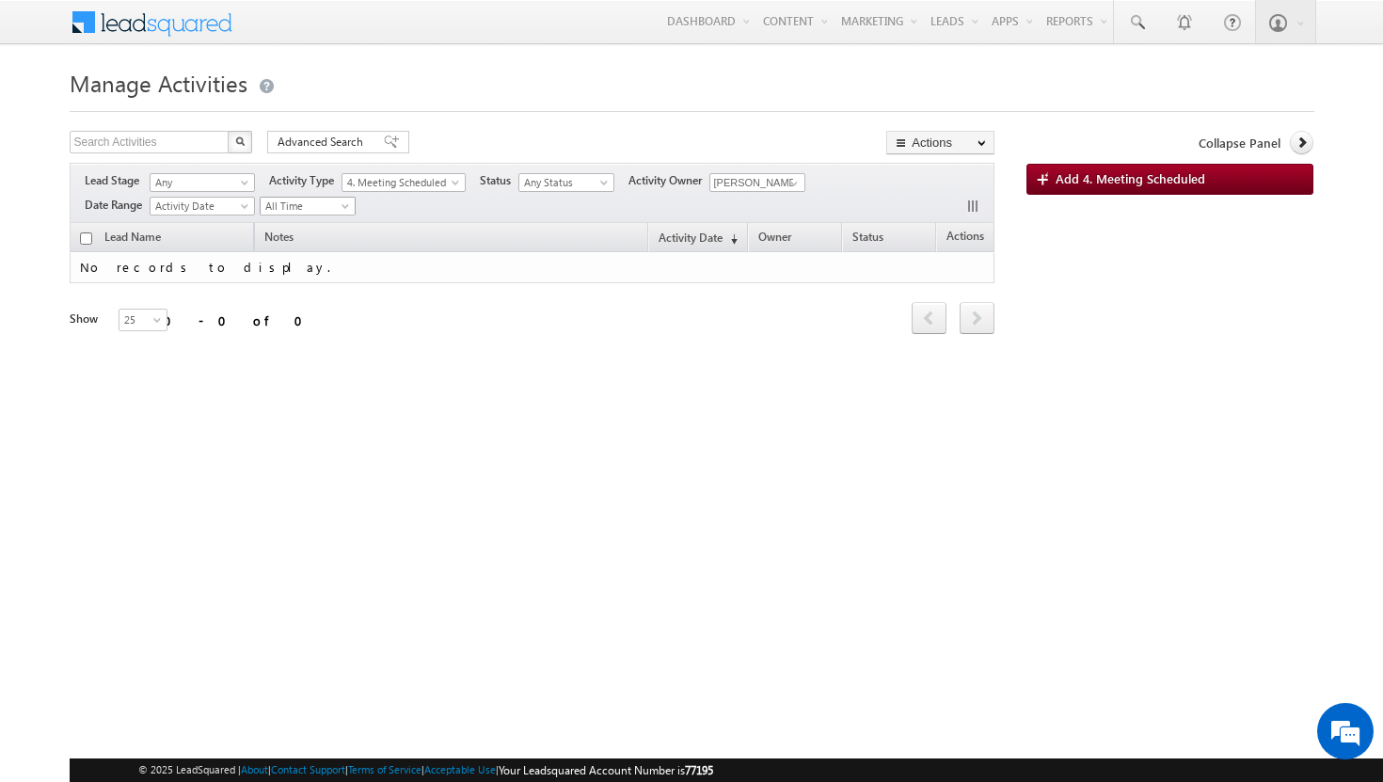
click at [352, 208] on span at bounding box center [347, 209] width 15 height 15
click at [328, 279] on link "Today" at bounding box center [310, 287] width 95 height 17
click at [611, 184] on span at bounding box center [606, 186] width 15 height 15
click at [608, 352] on div "Lead Name Notes Activity Date (sorted descending) Owner Status Actions No recor…" at bounding box center [533, 290] width 926 height 135
click at [247, 184] on span at bounding box center [246, 186] width 15 height 15
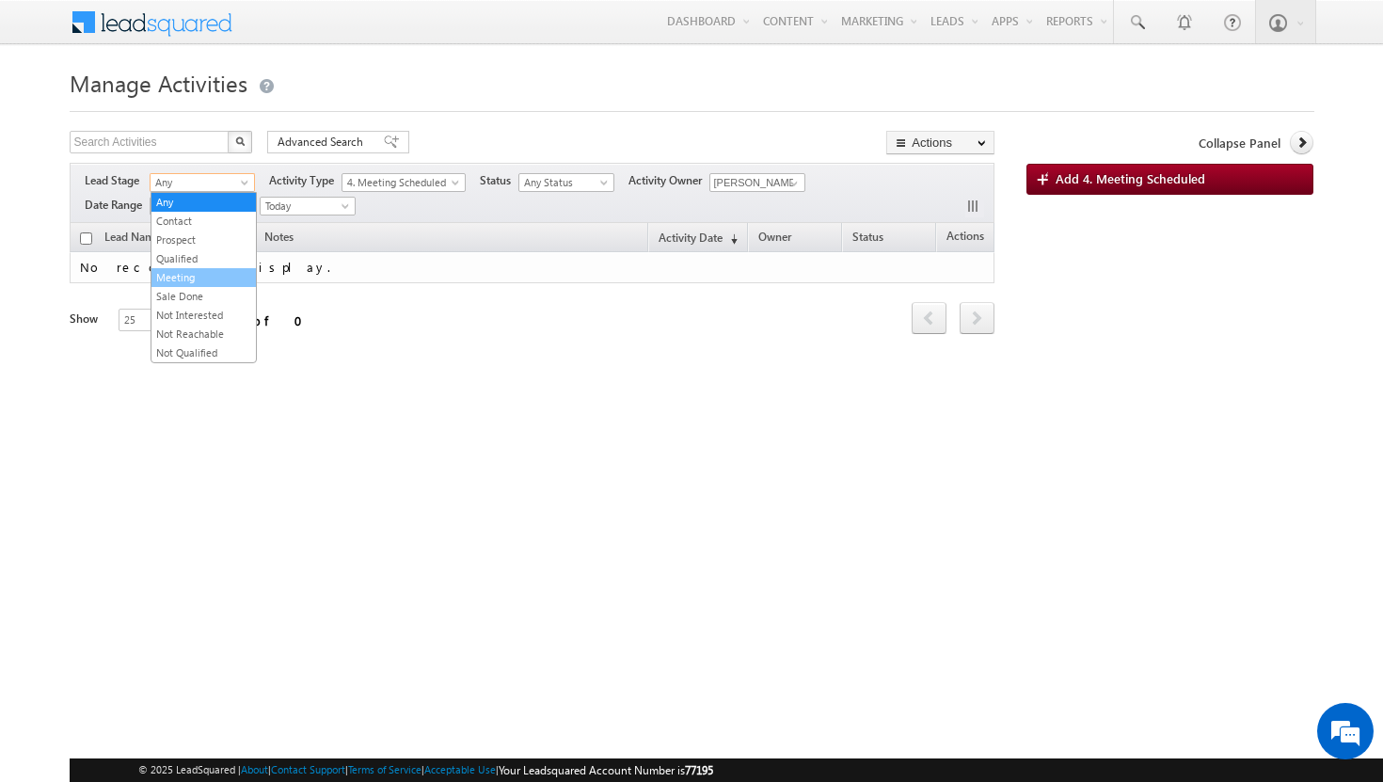
click at [216, 280] on link "Meeting" at bounding box center [204, 277] width 104 height 17
click at [453, 176] on span "4. Meeting Scheduled" at bounding box center [400, 182] width 114 height 17
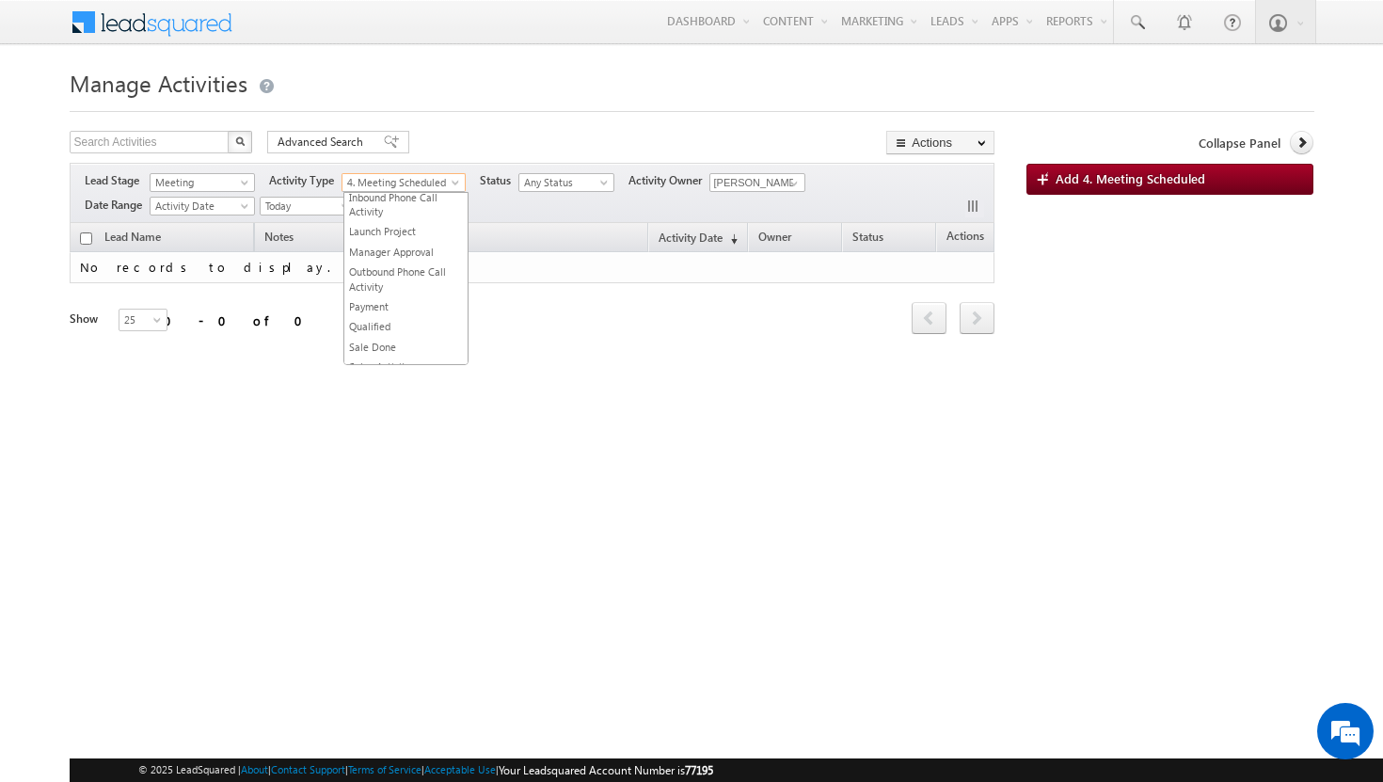
scroll to position [378, 0]
click at [432, 270] on link "Payment" at bounding box center [405, 272] width 123 height 14
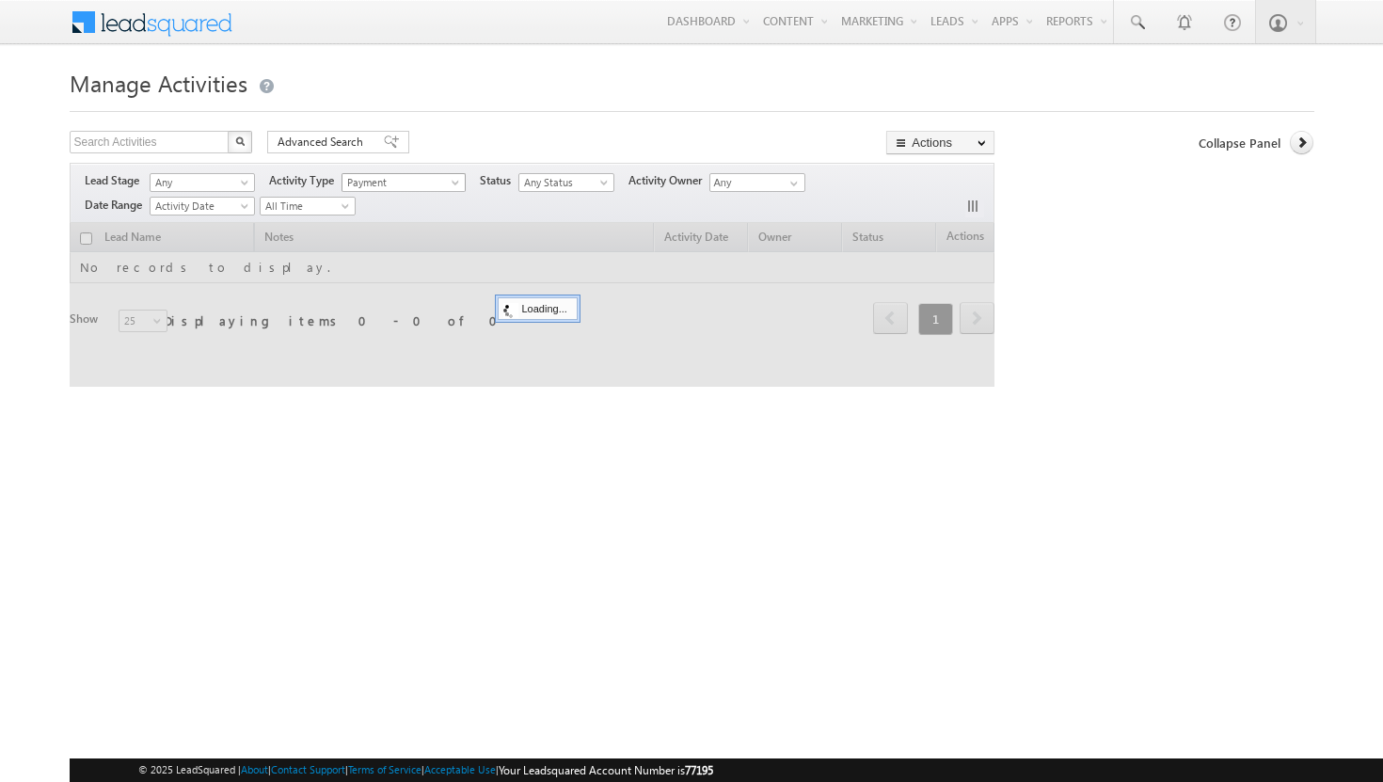
click at [460, 182] on span at bounding box center [457, 186] width 15 height 15
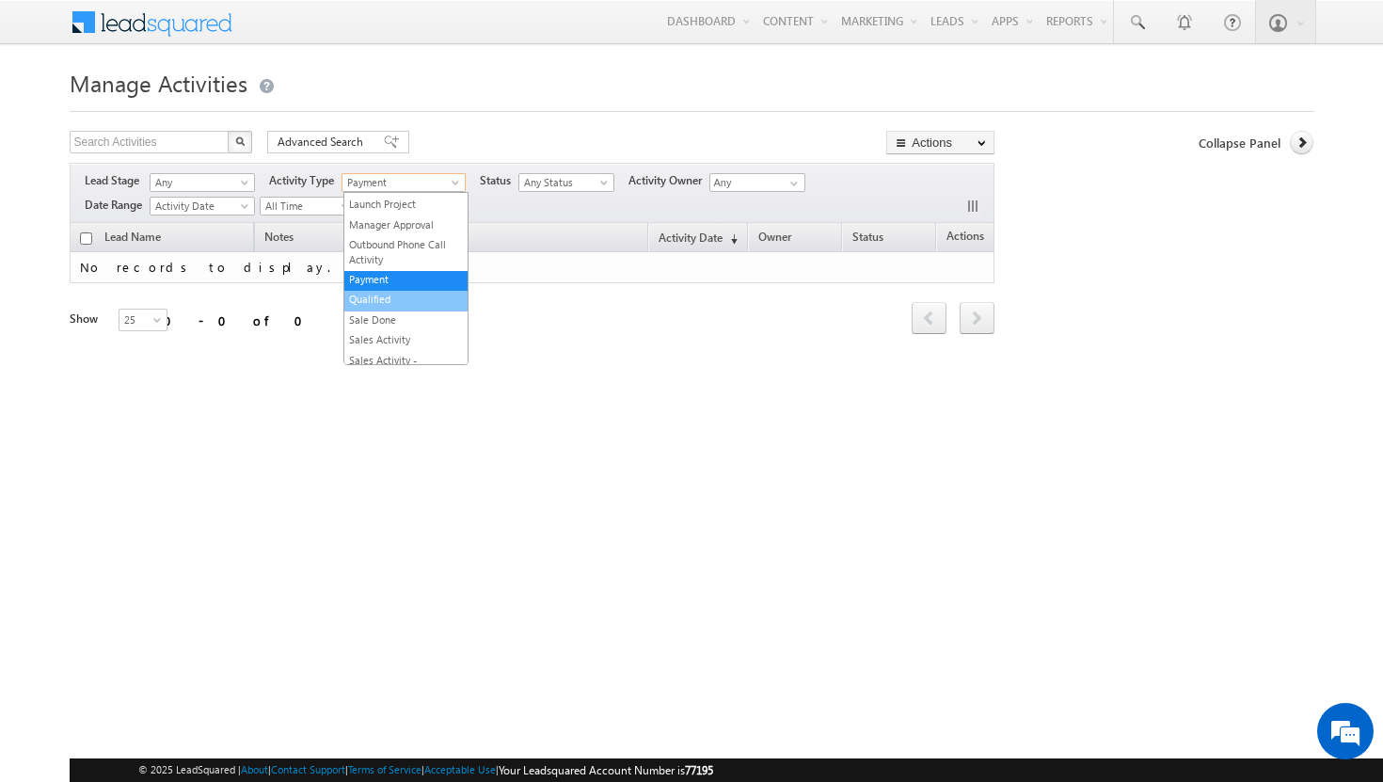
click at [400, 302] on link "Qualified" at bounding box center [405, 299] width 123 height 14
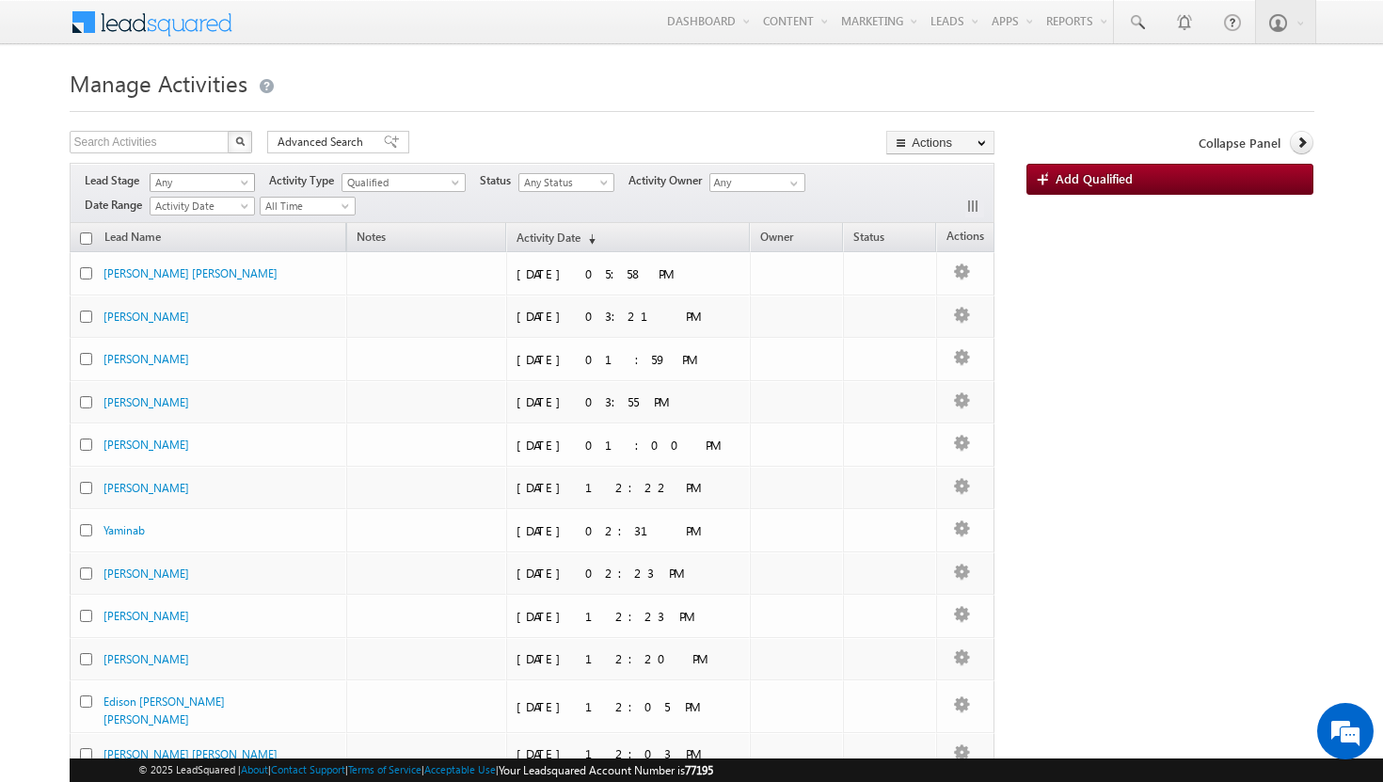
click at [245, 183] on span at bounding box center [246, 186] width 15 height 15
click at [199, 276] on link "Meeting" at bounding box center [204, 277] width 104 height 17
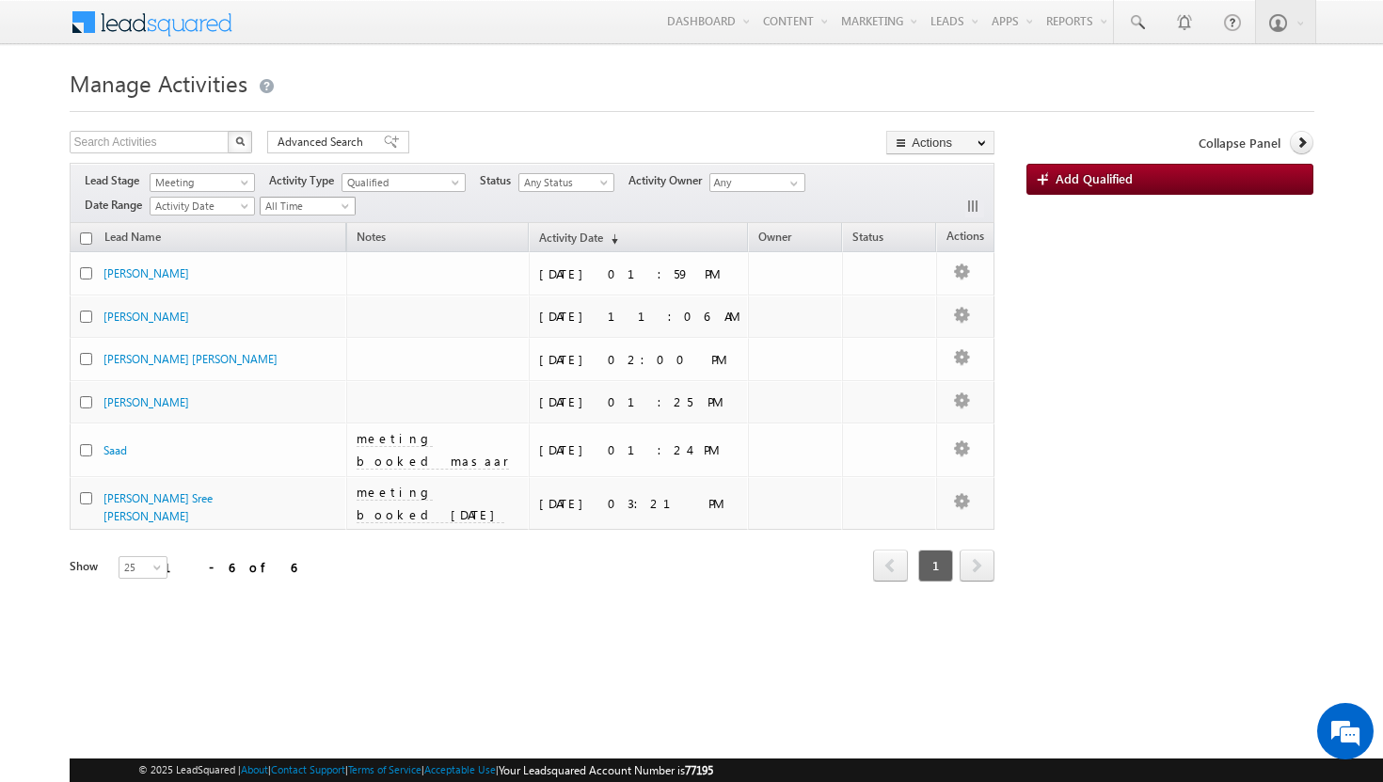
click at [355, 210] on span at bounding box center [347, 209] width 15 height 15
click at [314, 282] on link "Today" at bounding box center [310, 287] width 95 height 17
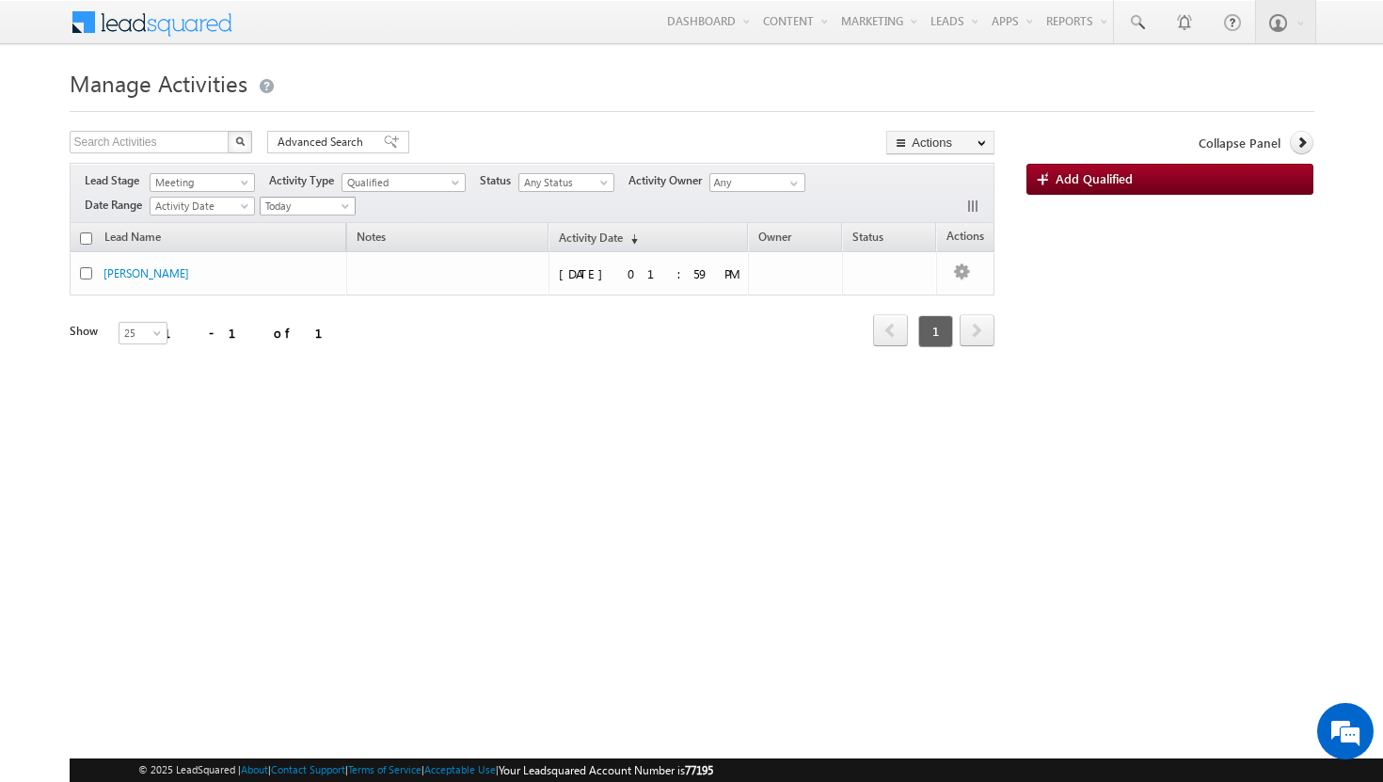
click at [347, 213] on span at bounding box center [347, 209] width 15 height 15
click at [326, 231] on link "All Time" at bounding box center [310, 226] width 95 height 17
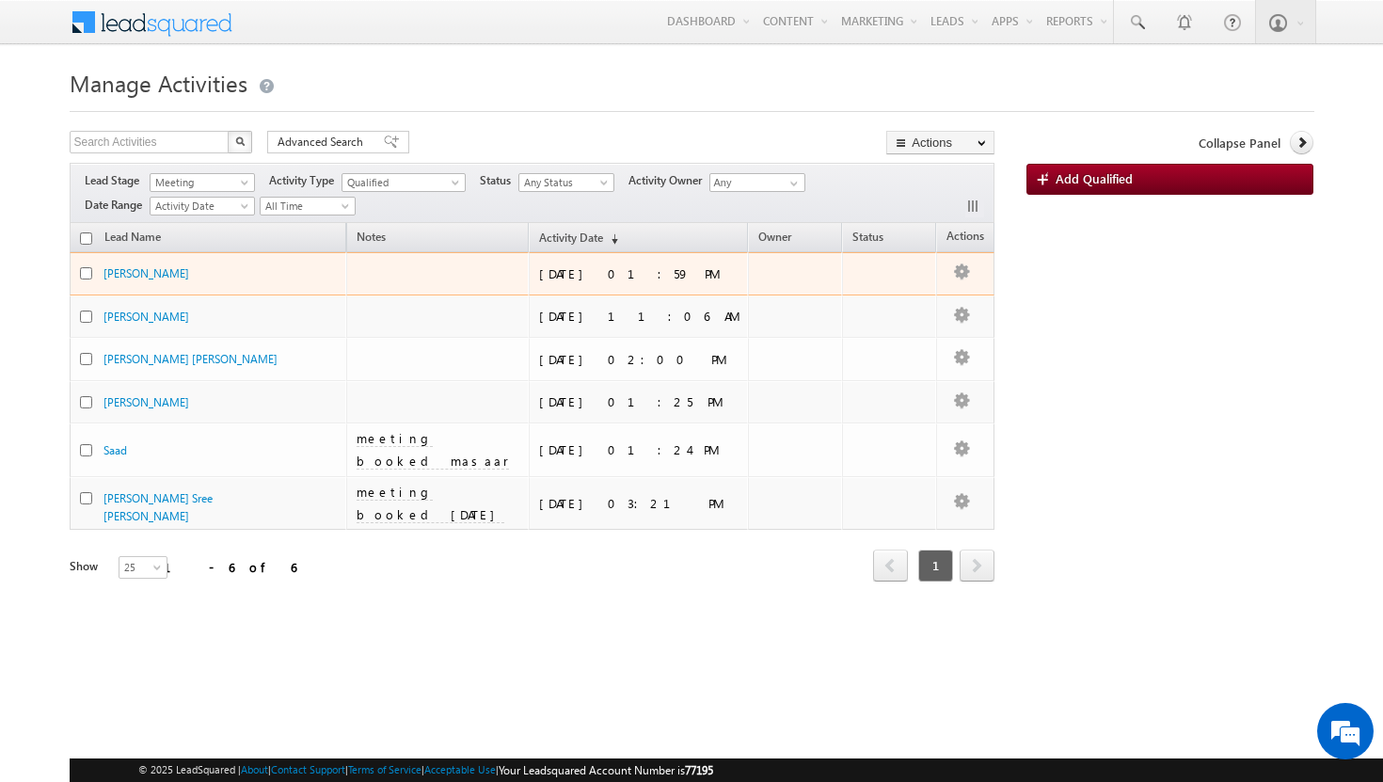
click at [229, 273] on div "Manthan Valesh Sadadia" at bounding box center [198, 273] width 188 height 18
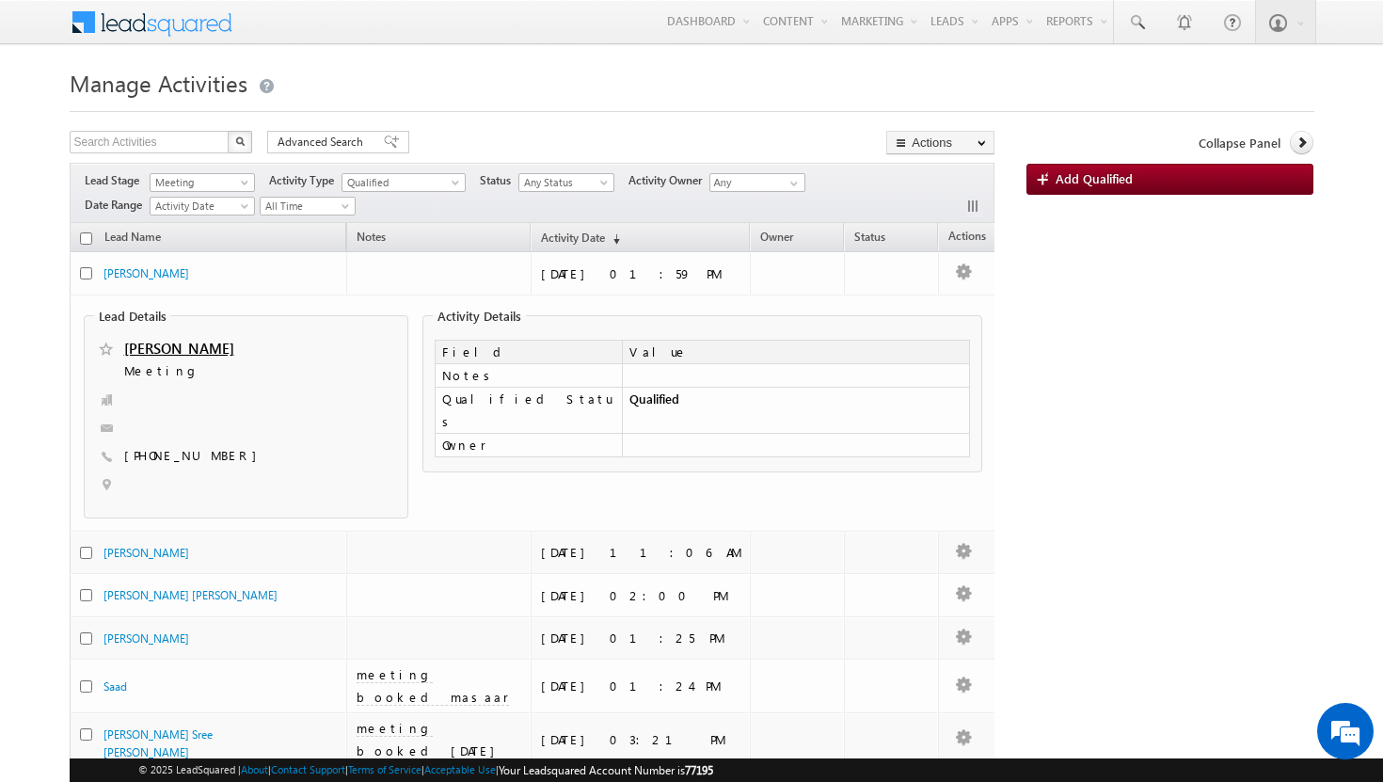
scroll to position [115, 0]
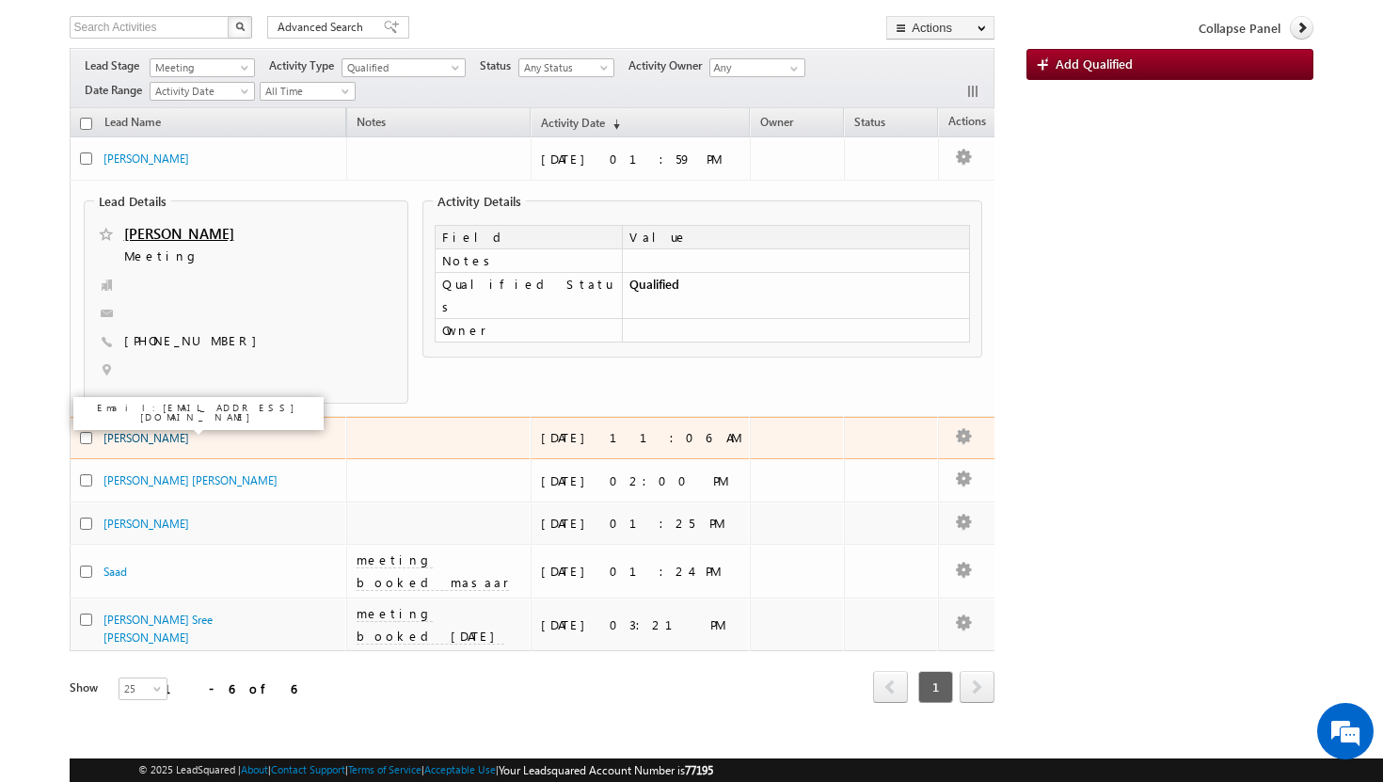
click at [182, 436] on link "[PERSON_NAME]" at bounding box center [147, 438] width 86 height 14
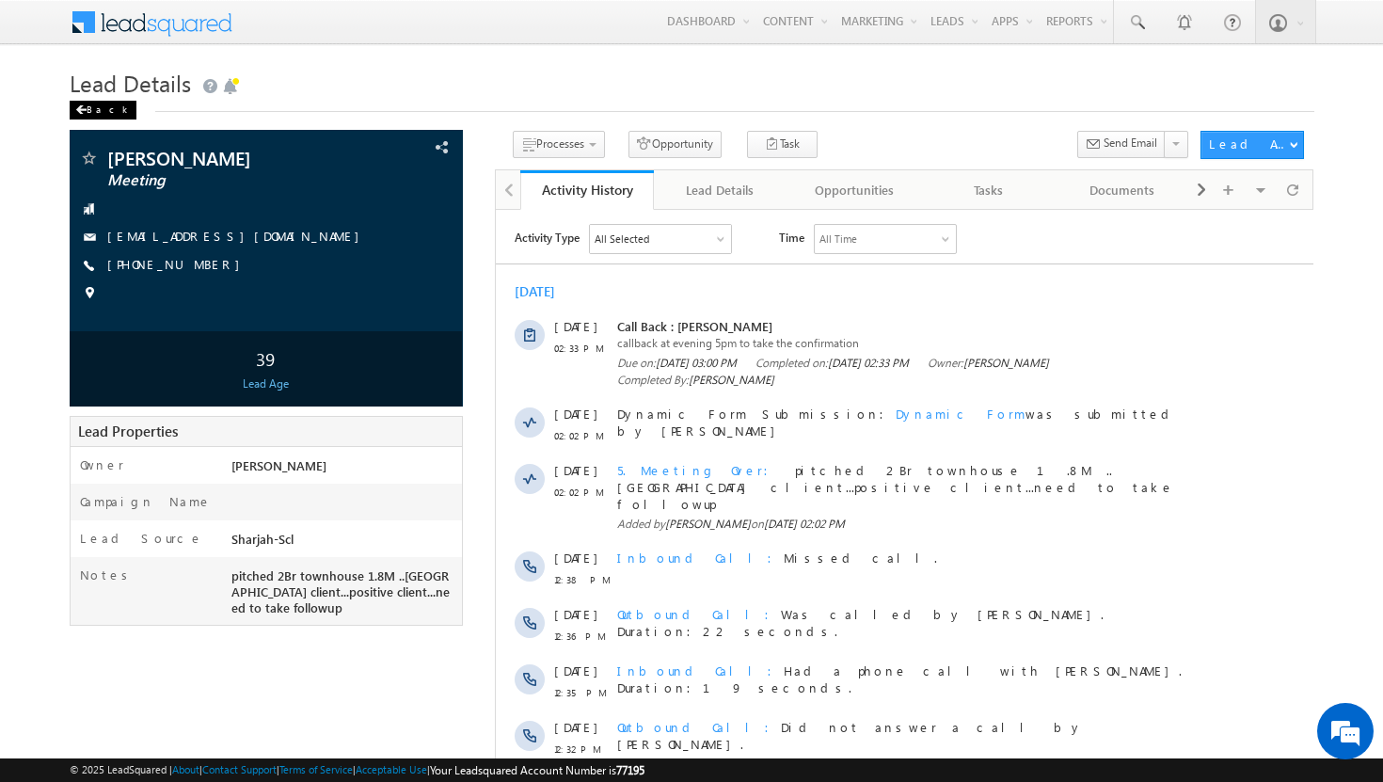
click at [86, 114] on div "Back" at bounding box center [103, 110] width 67 height 19
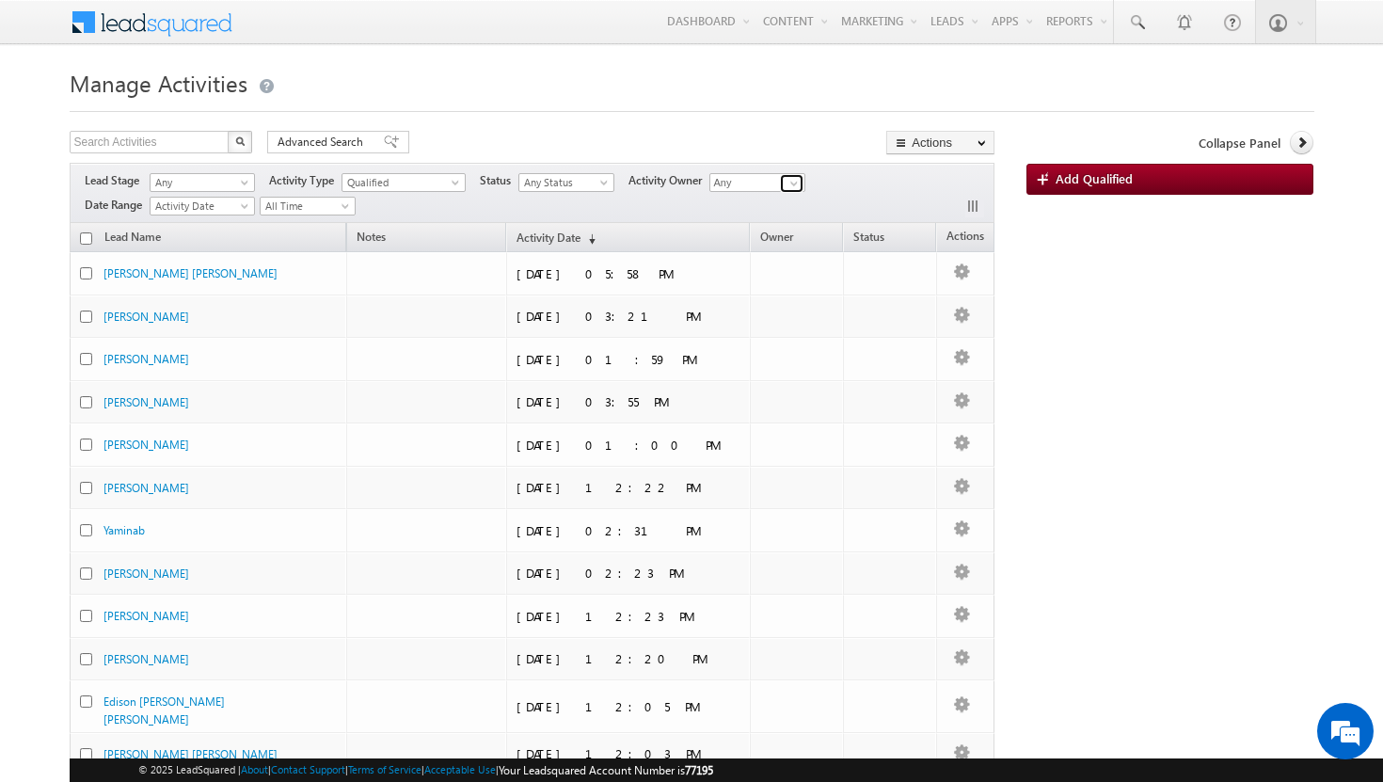
click at [799, 179] on span at bounding box center [794, 183] width 15 height 15
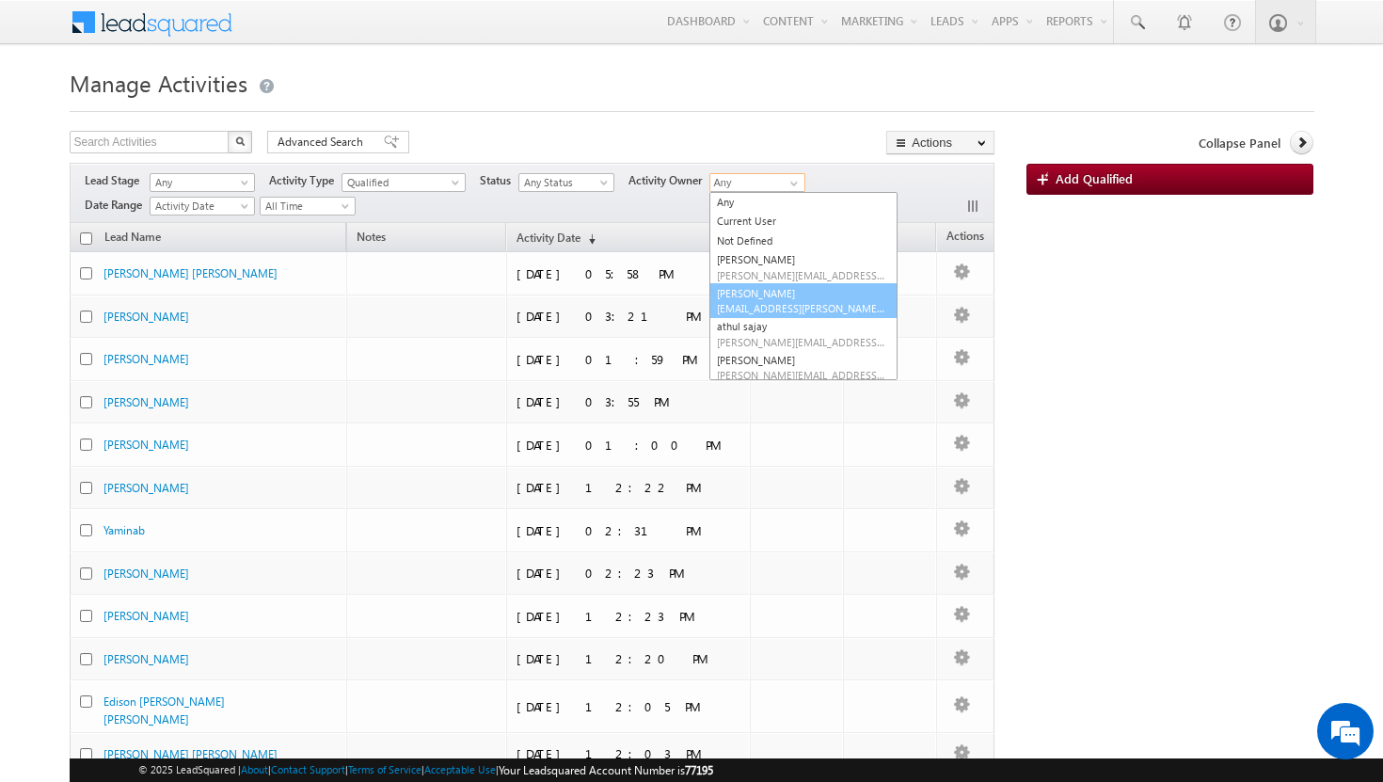
click at [791, 301] on span "[EMAIL_ADDRESS][PERSON_NAME][DOMAIN_NAME]" at bounding box center [801, 308] width 169 height 14
type input "[PERSON_NAME]"
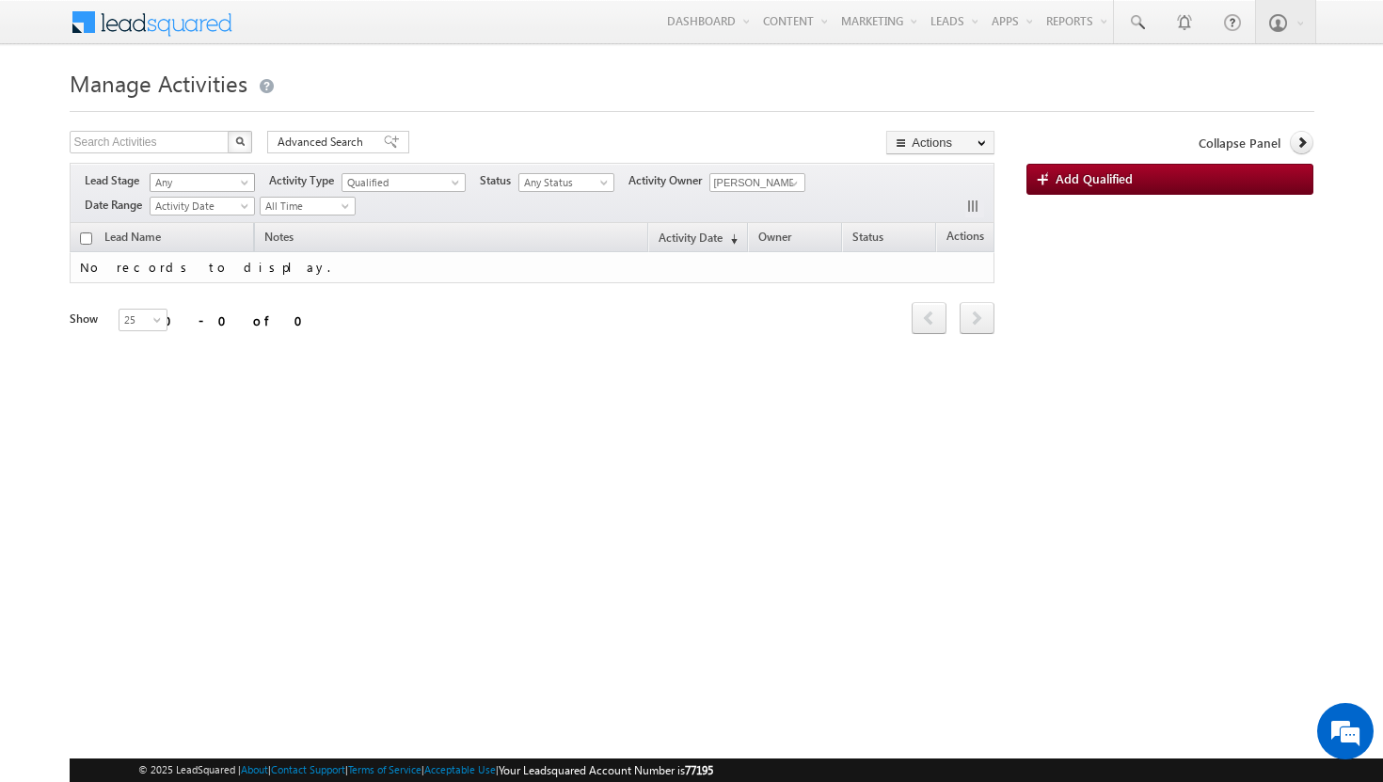
click at [245, 182] on span at bounding box center [246, 186] width 15 height 15
click at [208, 280] on link "Meeting" at bounding box center [204, 277] width 104 height 17
click at [341, 201] on span "All Time" at bounding box center [305, 206] width 89 height 17
click at [331, 285] on link "Today" at bounding box center [310, 287] width 95 height 17
click at [458, 184] on span at bounding box center [457, 186] width 15 height 15
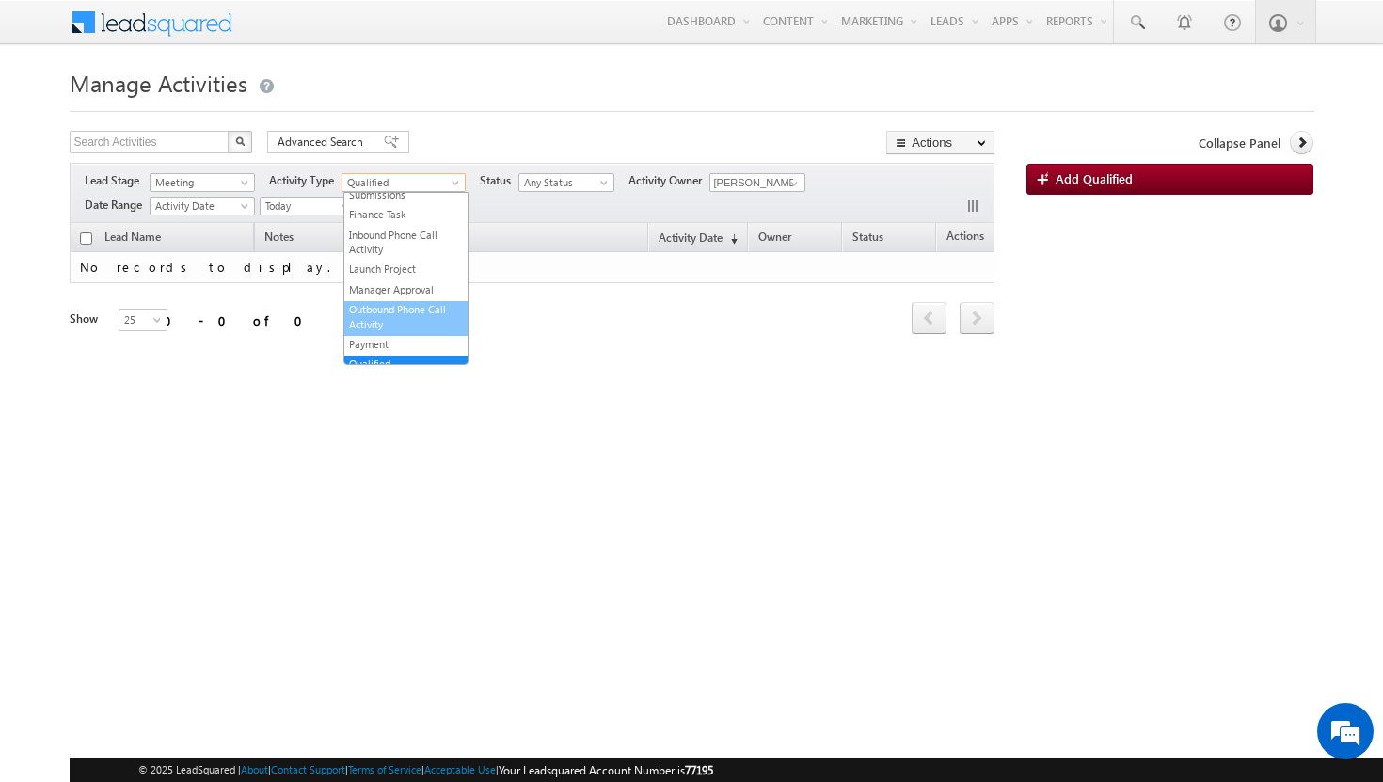
scroll to position [312, 0]
click at [423, 301] on link "Outbound Phone Call Activity" at bounding box center [405, 311] width 123 height 29
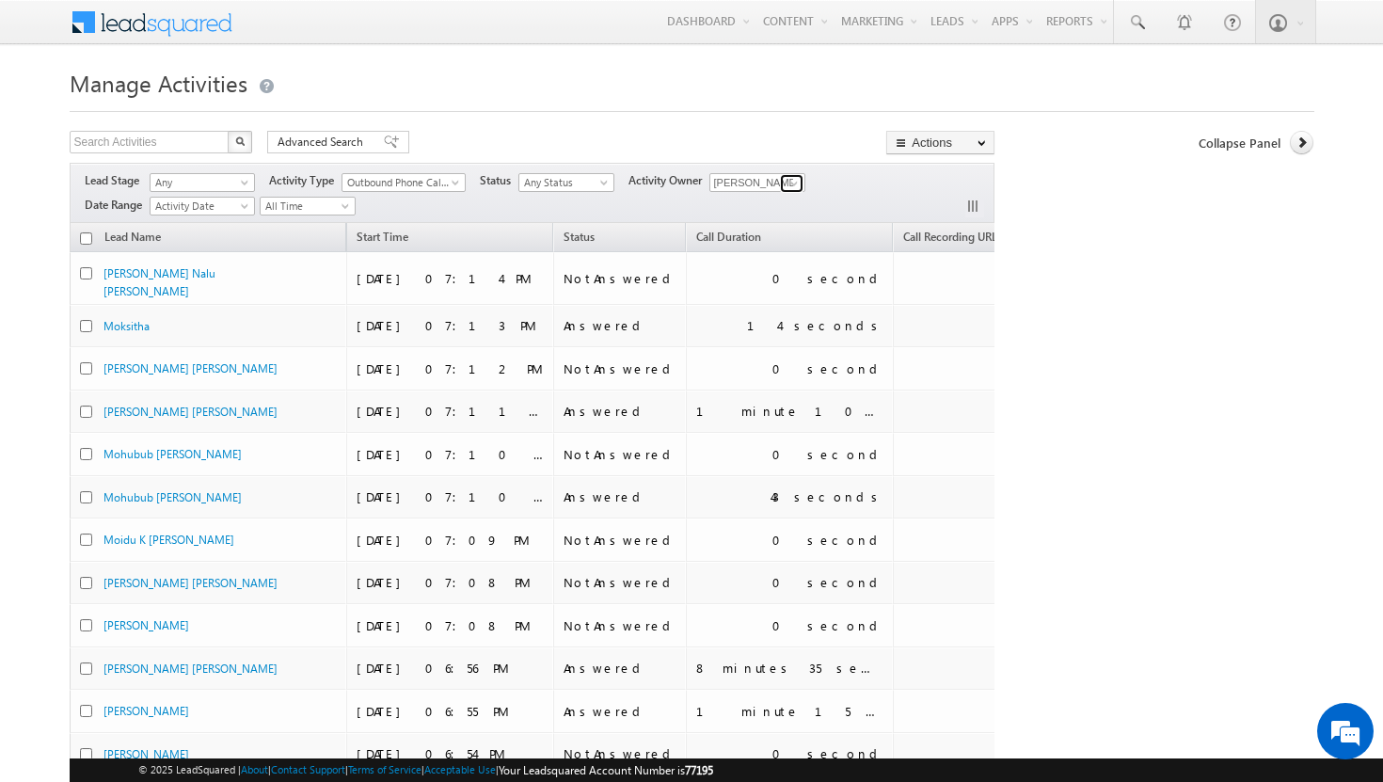
click at [794, 185] on span at bounding box center [794, 183] width 15 height 15
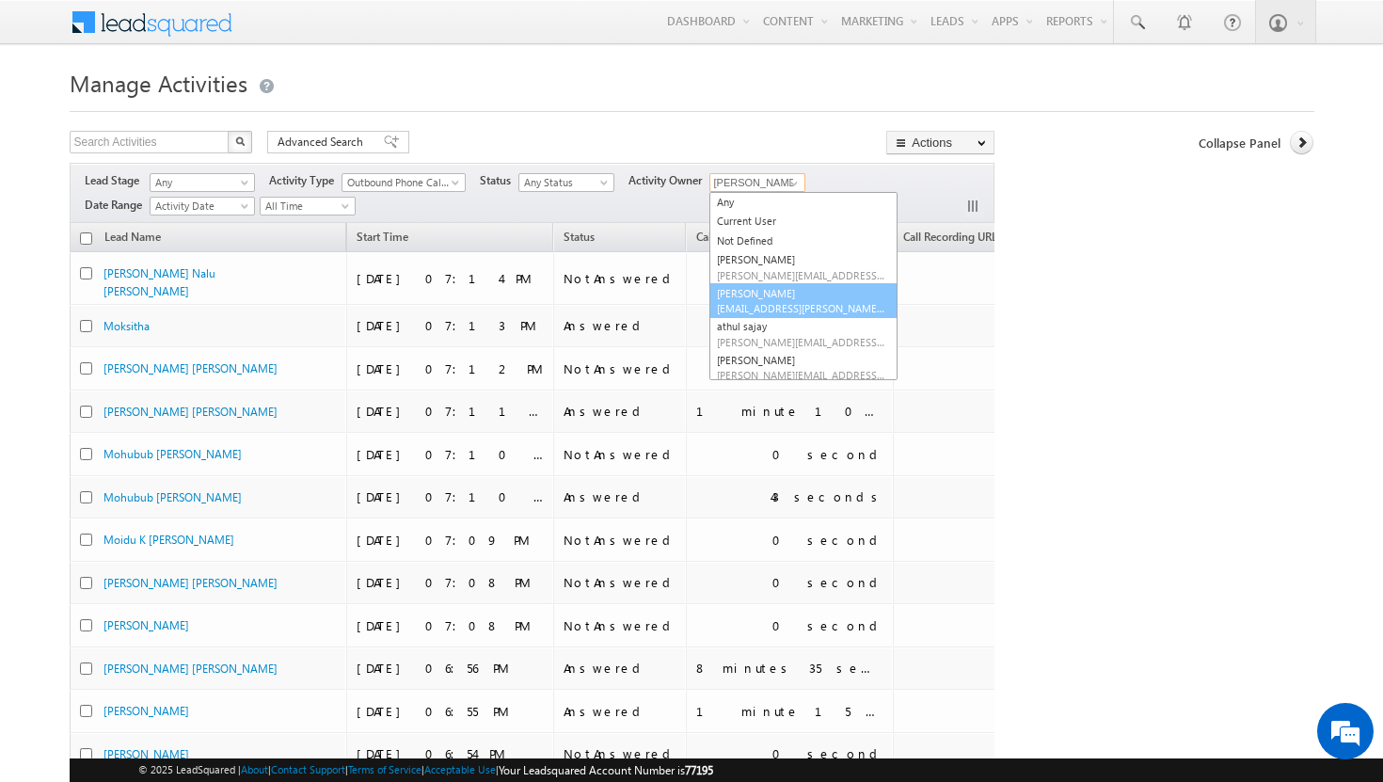
click at [768, 299] on link "Afeef Mohammad afeef.mohammad@indglobal.ae" at bounding box center [804, 301] width 188 height 36
type input "[PERSON_NAME]"
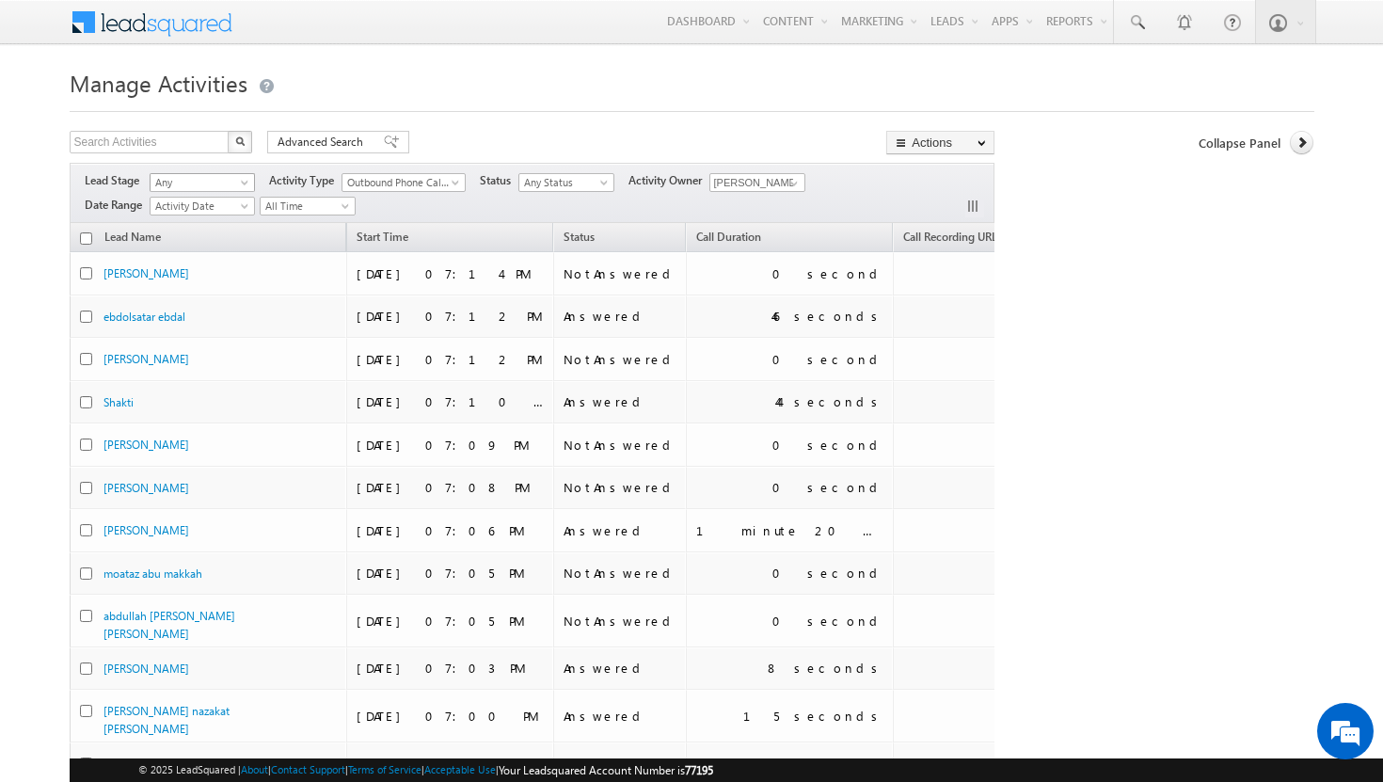
click at [243, 180] on span at bounding box center [246, 186] width 15 height 15
click at [215, 284] on link "Meeting" at bounding box center [204, 277] width 104 height 17
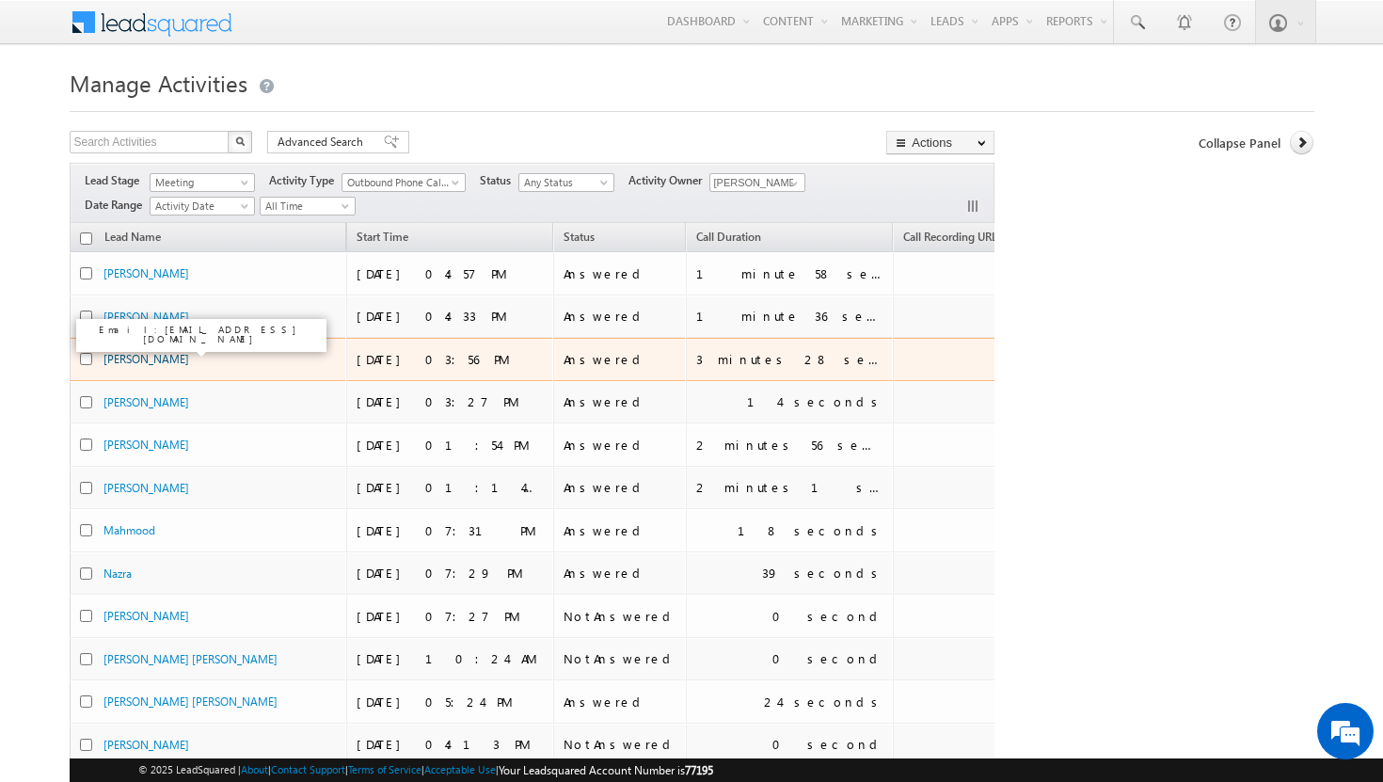
click at [166, 362] on link "Noaman Bayoumy" at bounding box center [147, 359] width 86 height 14
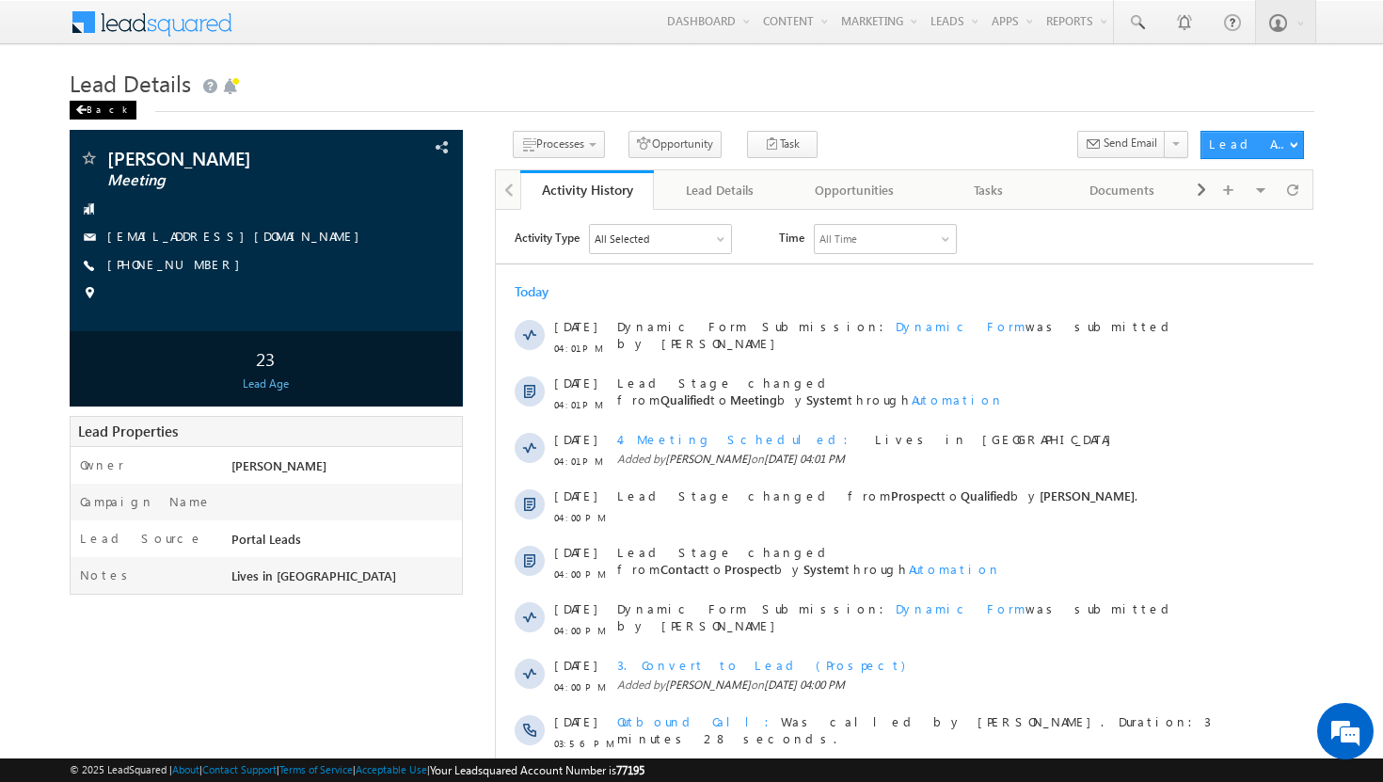
click at [103, 106] on div "Back" at bounding box center [103, 110] width 67 height 19
